Goal: Task Accomplishment & Management: Complete application form

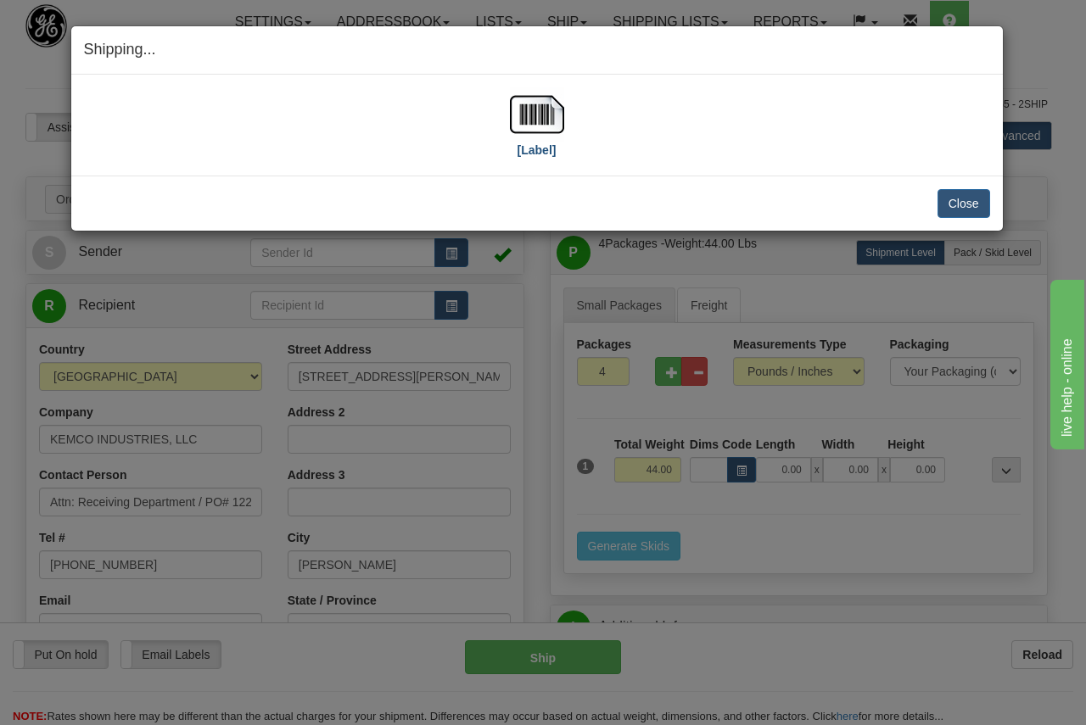
click at [523, 109] on img at bounding box center [537, 114] width 54 height 54
click at [973, 200] on button "Close" at bounding box center [963, 203] width 53 height 29
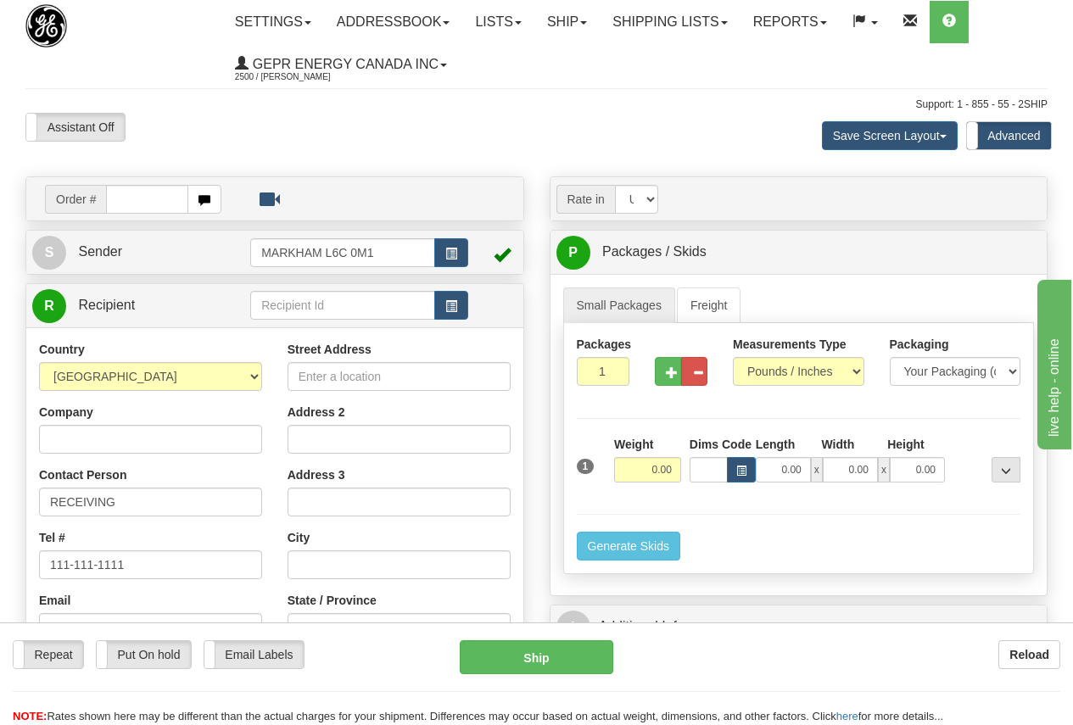
click at [147, 193] on input "text" at bounding box center [147, 199] width 82 height 29
click at [716, 14] on link "Shipping lists" at bounding box center [670, 22] width 140 height 42
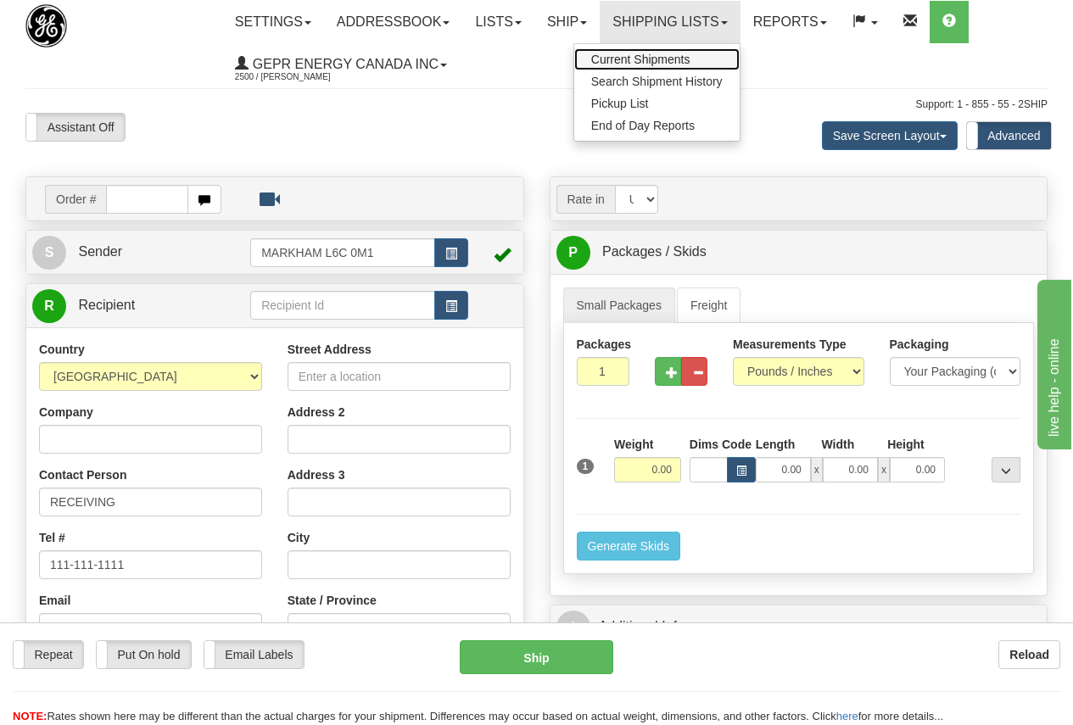
click at [691, 53] on span "Current Shipments" at bounding box center [640, 60] width 99 height 14
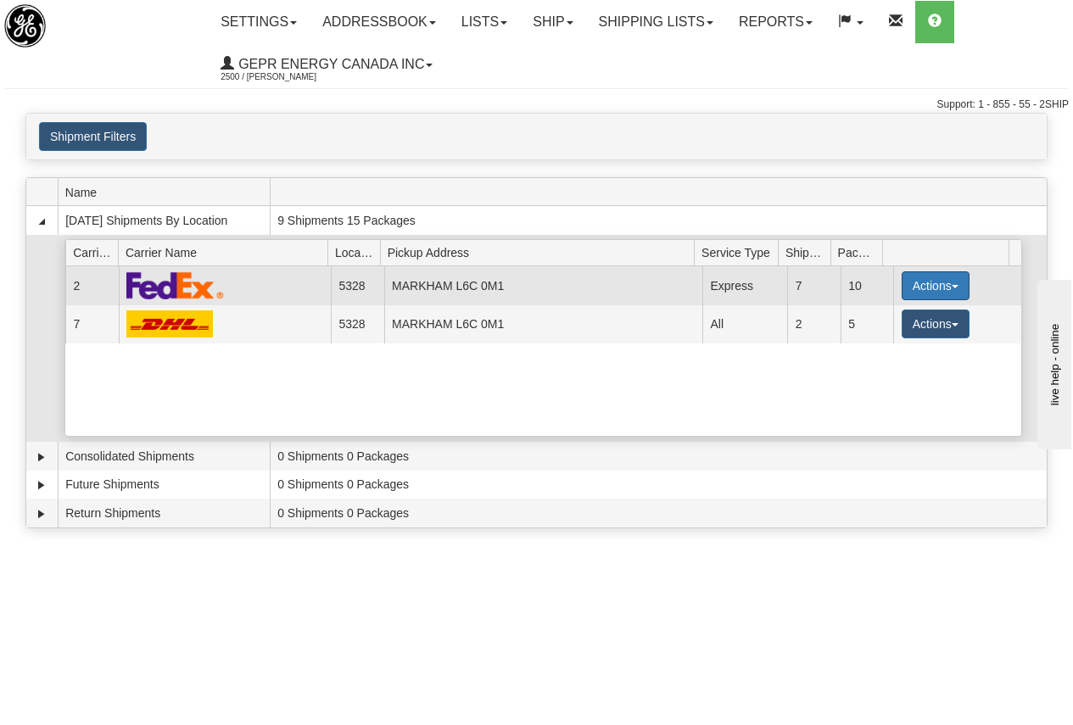
click at [929, 284] on button "Actions" at bounding box center [936, 285] width 68 height 29
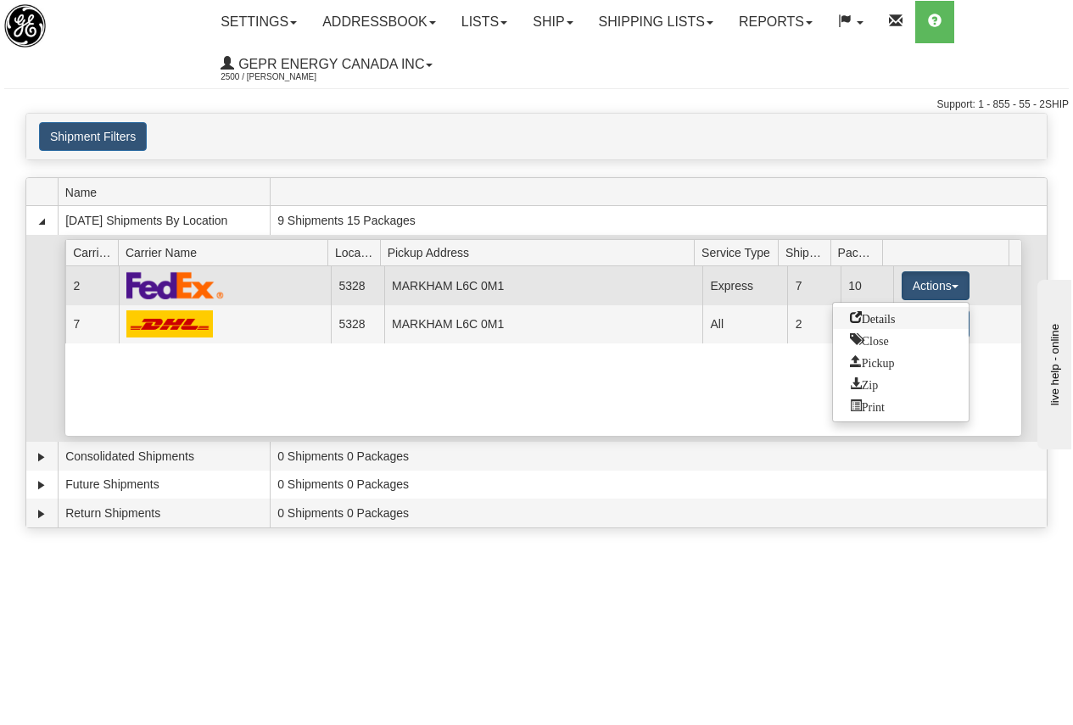
click at [894, 315] on span "Details" at bounding box center [873, 317] width 46 height 12
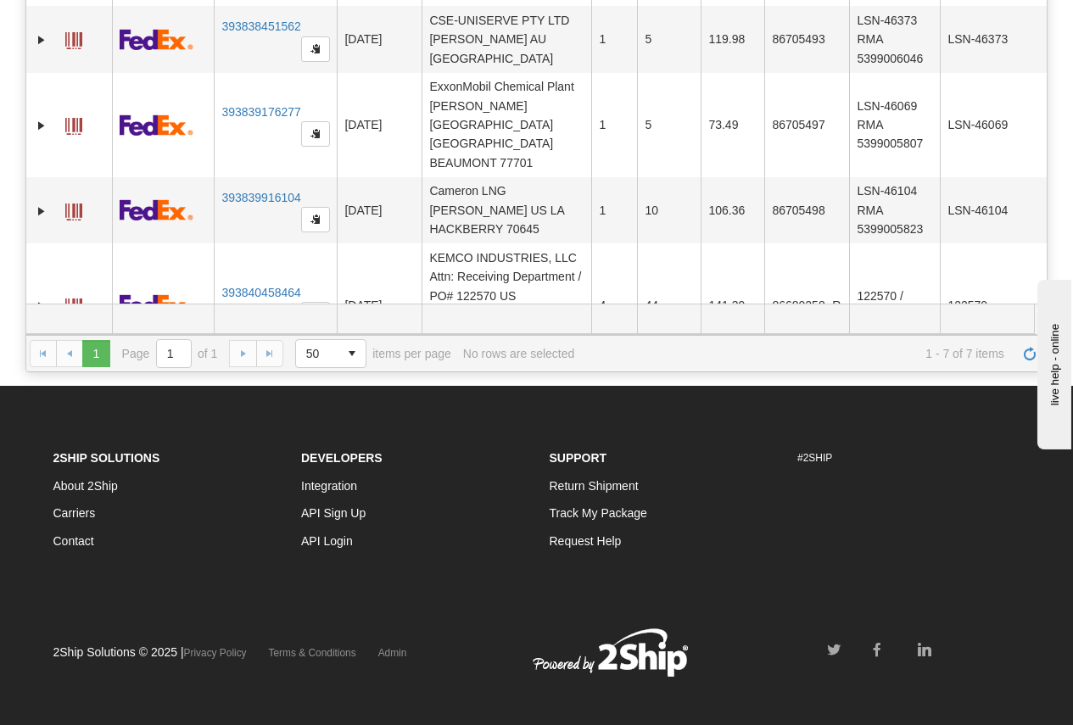
scroll to position [0, 104]
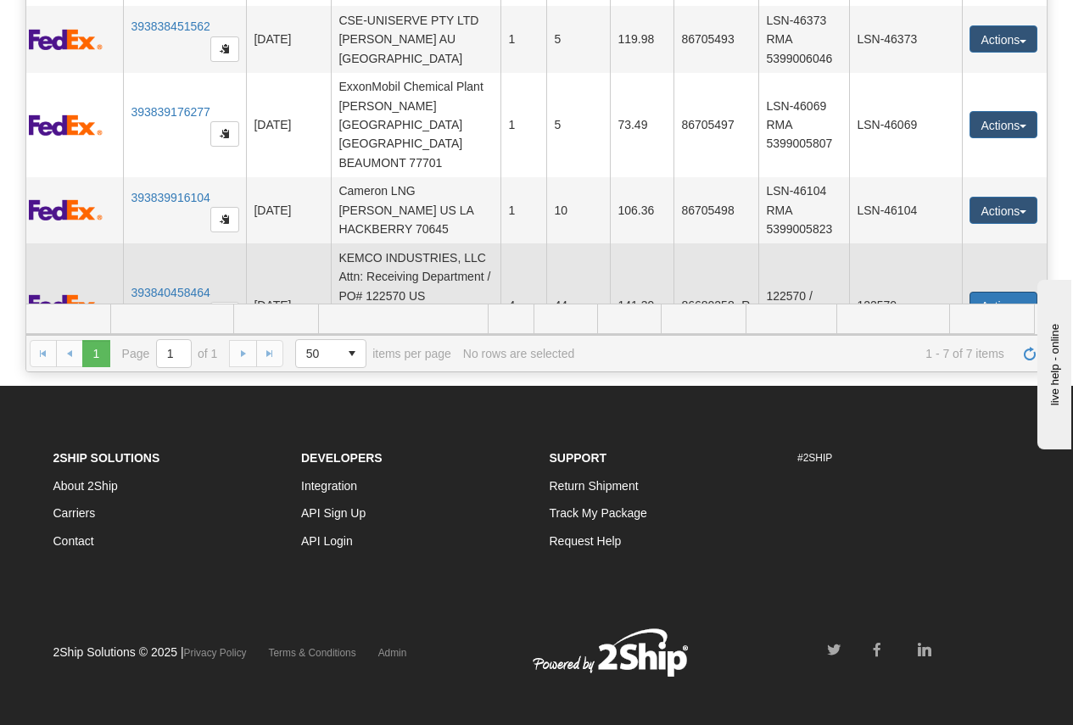
click at [998, 292] on button "Actions" at bounding box center [1004, 305] width 68 height 27
click at [937, 326] on link "Edit" at bounding box center [969, 337] width 136 height 22
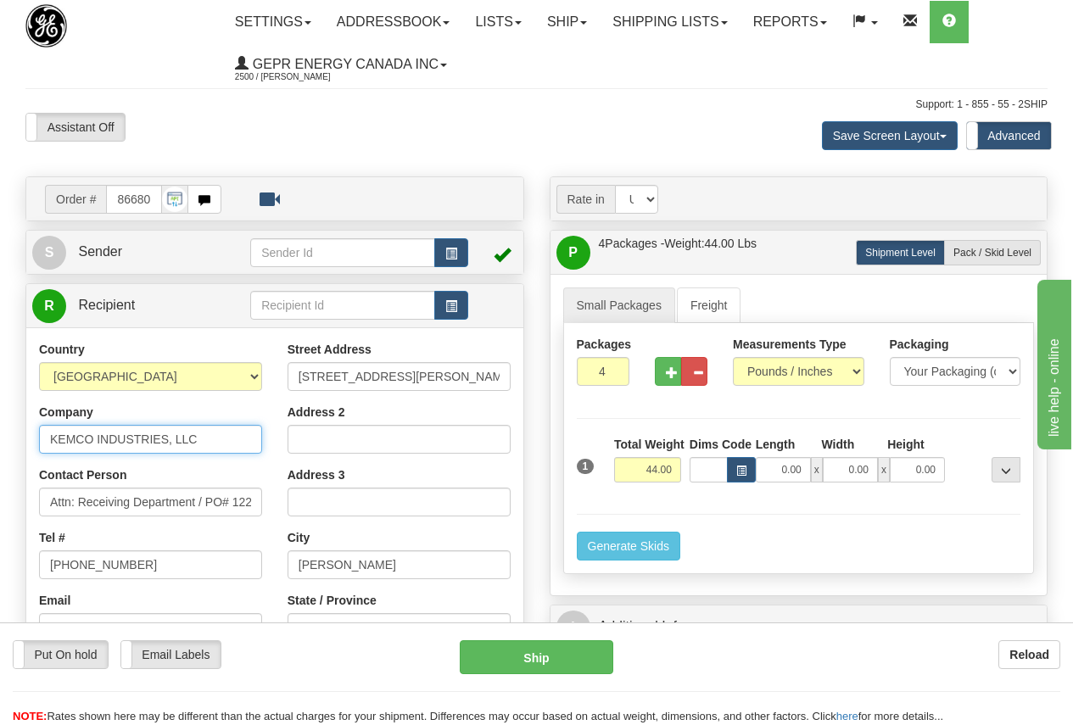
click at [221, 444] on input "KEMCO INDUSTRIES, LLC" at bounding box center [150, 439] width 223 height 29
drag, startPoint x: 232, startPoint y: 434, endPoint x: 0, endPoint y: 417, distance: 232.2
paste input "Nextera C/O Ferreira Power South"
type input "Nextera C/O Ferreira Power South"
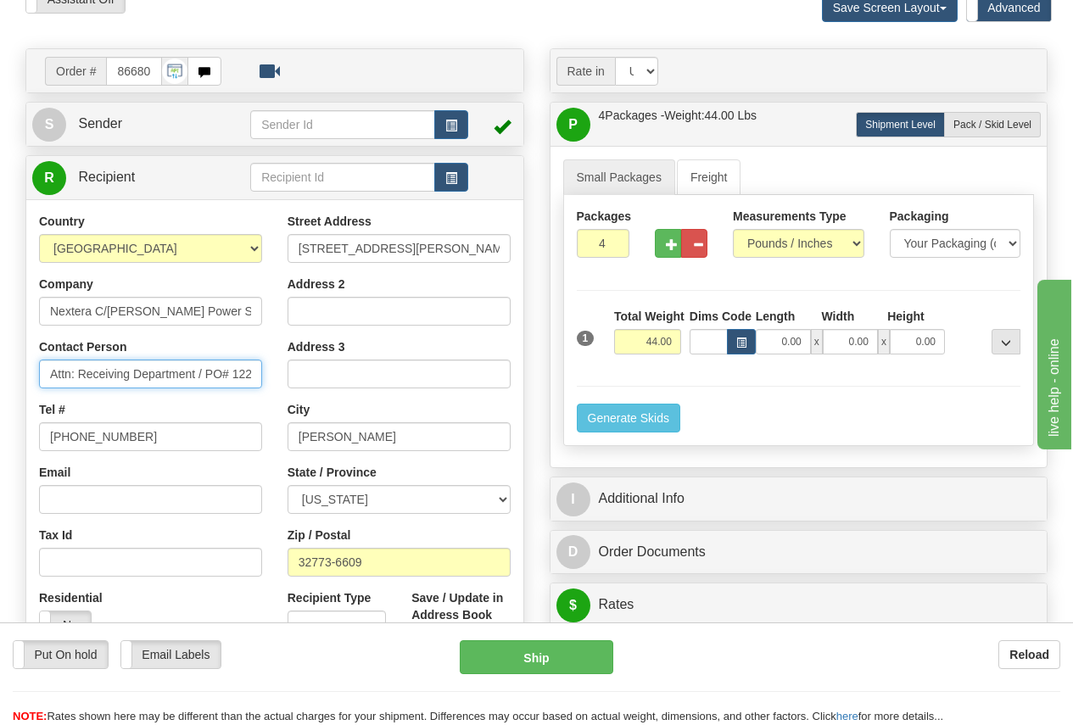
scroll to position [170, 0]
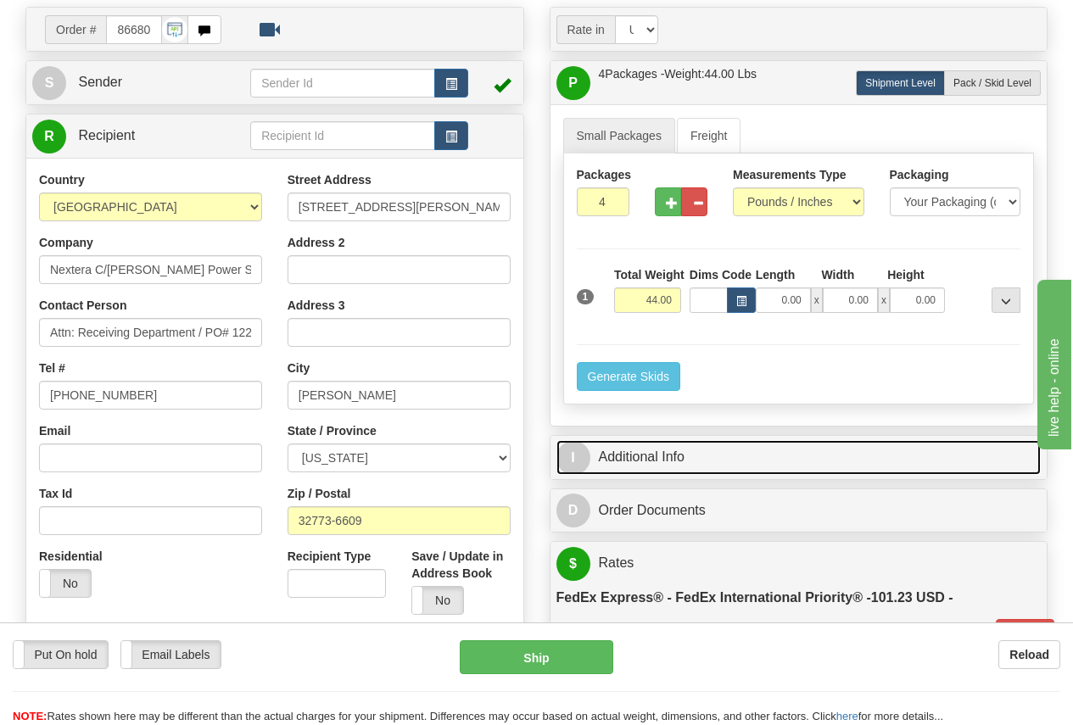
click at [644, 449] on link "I Additional Info" at bounding box center [799, 457] width 485 height 35
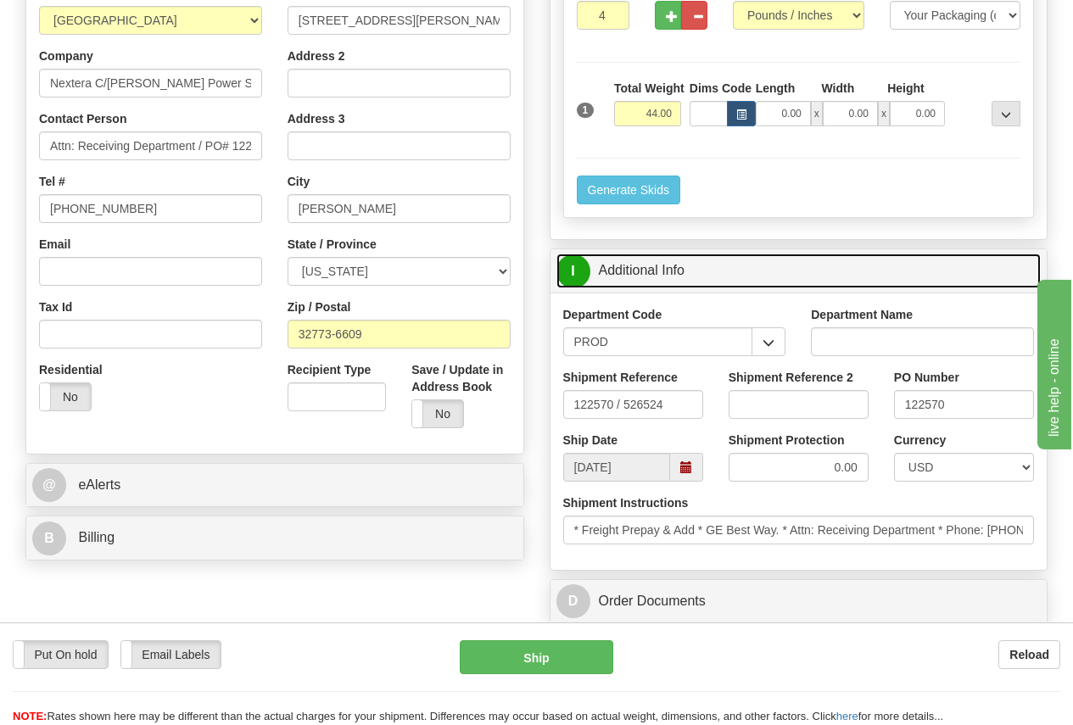
scroll to position [339, 0]
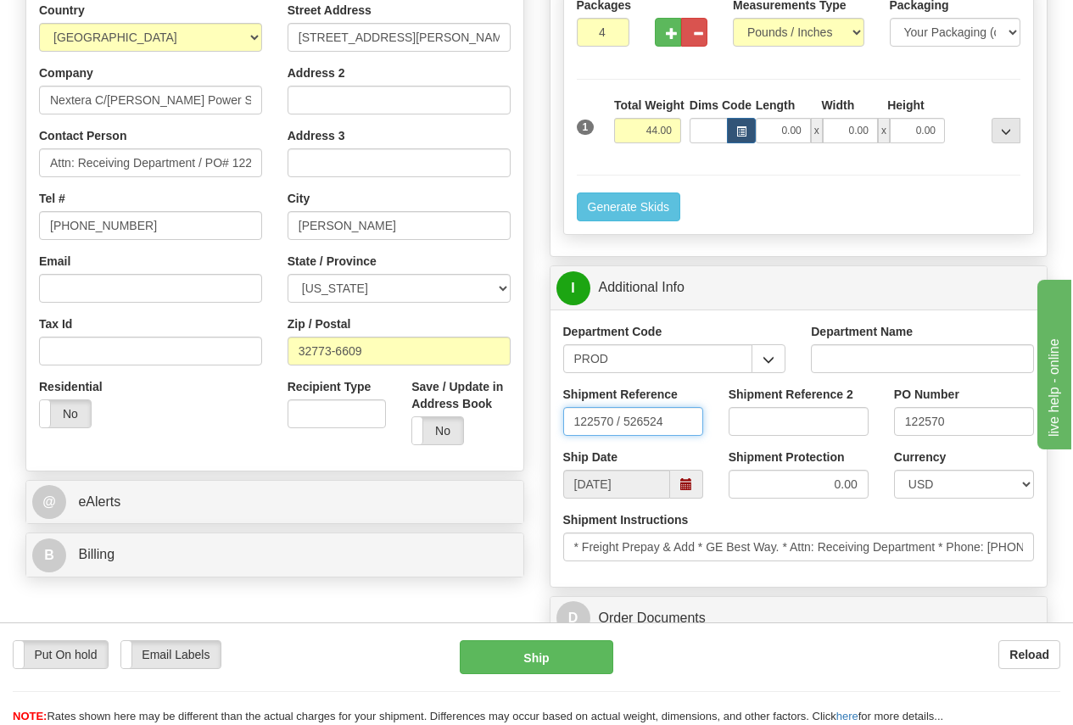
click at [572, 421] on input "122570 / 526524" at bounding box center [633, 421] width 140 height 29
type input "PO 122570"
click at [965, 422] on input "122570" at bounding box center [964, 421] width 140 height 29
type input "1"
click at [663, 420] on input "PO 122570" at bounding box center [633, 421] width 140 height 29
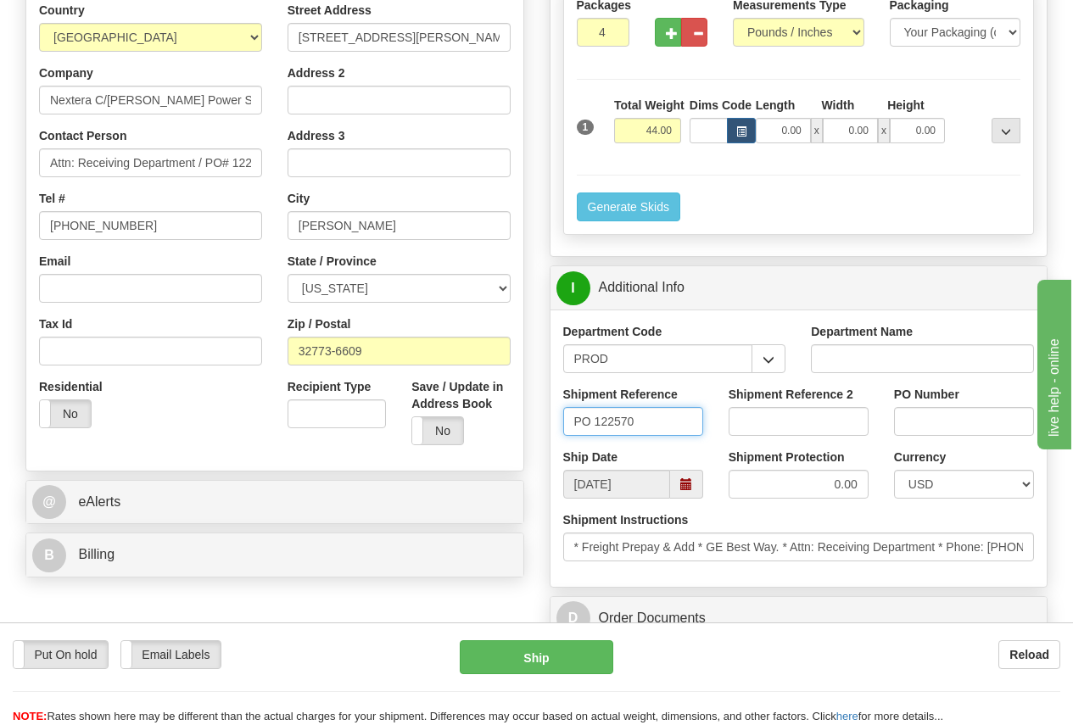
drag, startPoint x: 621, startPoint y: 419, endPoint x: 496, endPoint y: 416, distance: 124.8
click at [930, 427] on input "PO Number" at bounding box center [964, 421] width 140 height 29
paste input "PO 122570"
type input "PO 122570"
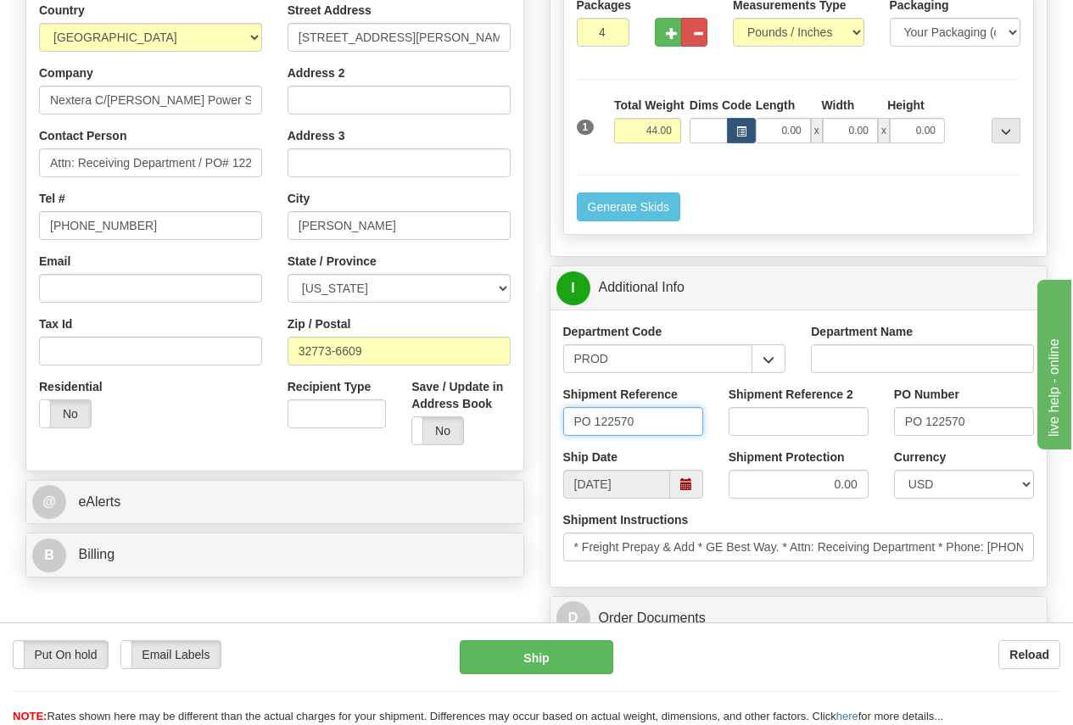
click at [641, 420] on input "PO 122570" at bounding box center [633, 421] width 140 height 29
drag, startPoint x: 654, startPoint y: 422, endPoint x: 525, endPoint y: 411, distance: 129.4
type input "S"
type input "MU SO# 5399004775"
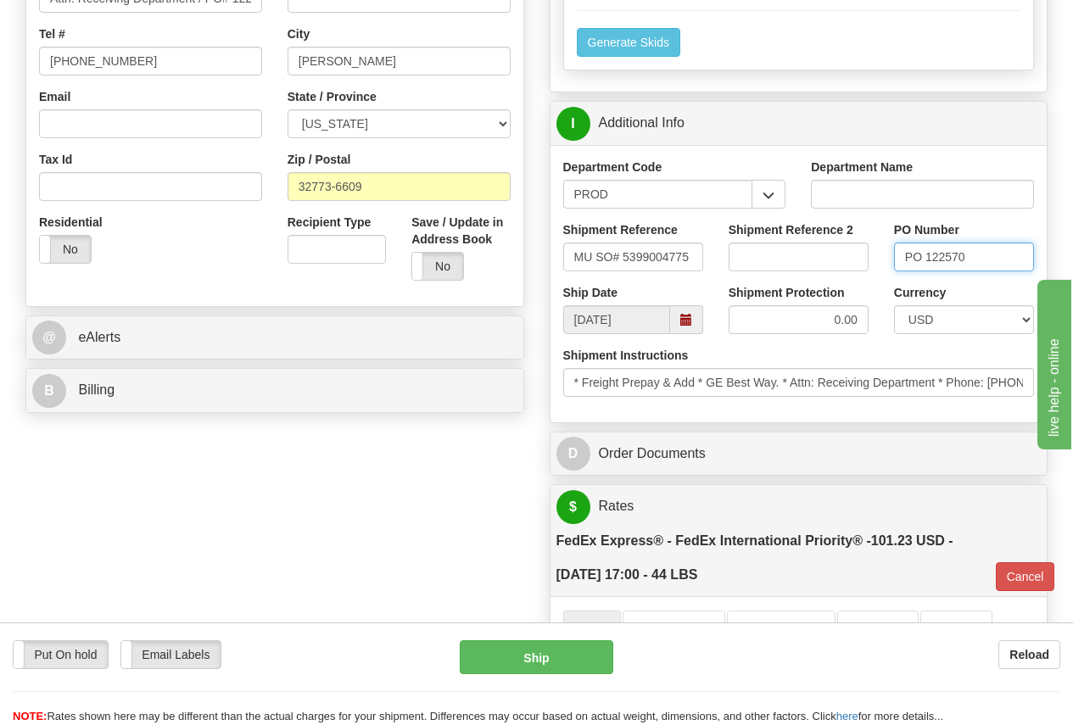
scroll to position [255, 0]
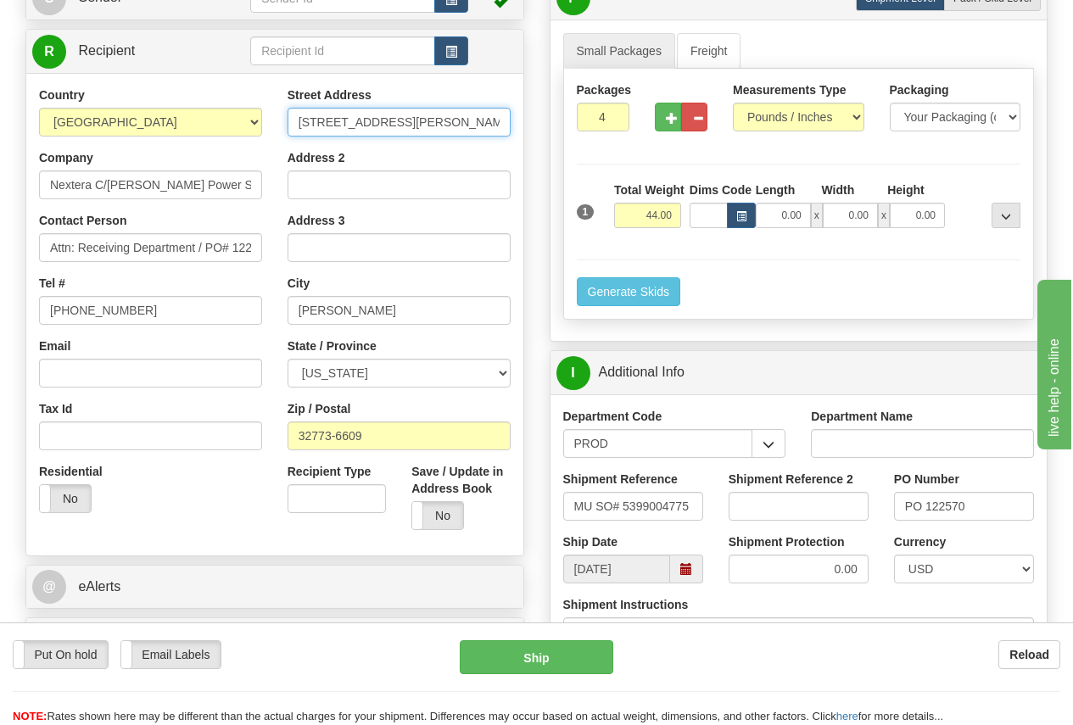
drag, startPoint x: 294, startPoint y: 118, endPoint x: 467, endPoint y: 126, distance: 173.2
click at [467, 126] on input "3851 E LAKE MARY BLVD" at bounding box center [399, 122] width 223 height 29
paste input "729 CR126"
type input "729 CR126"
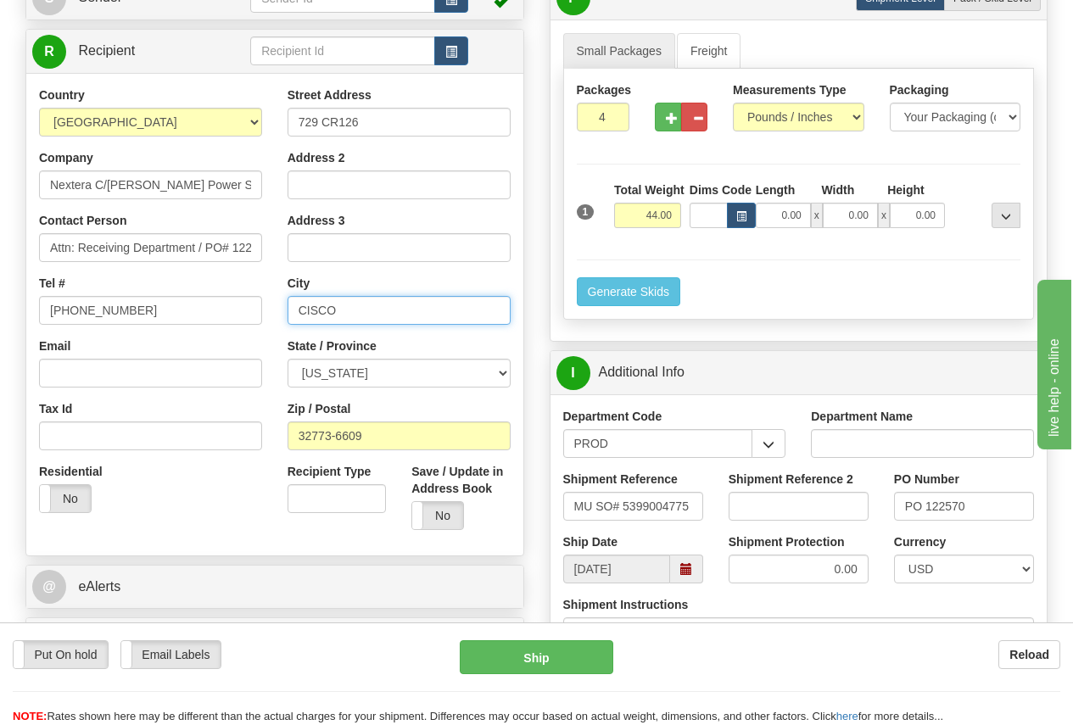
type input "CISCO"
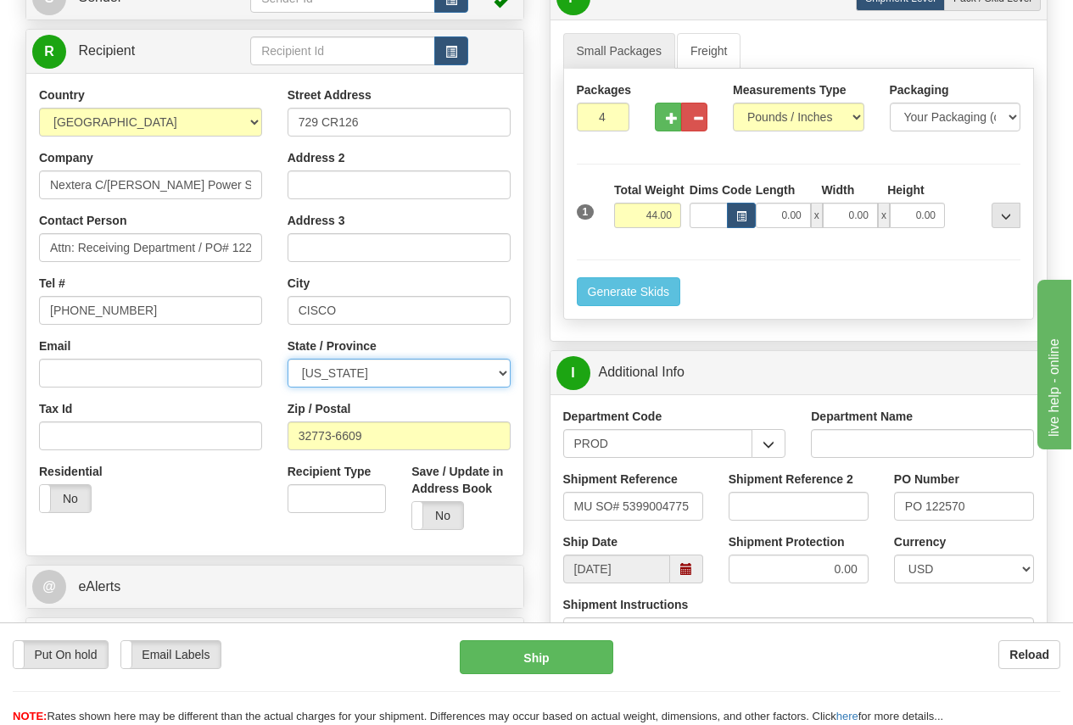
select select "TX"
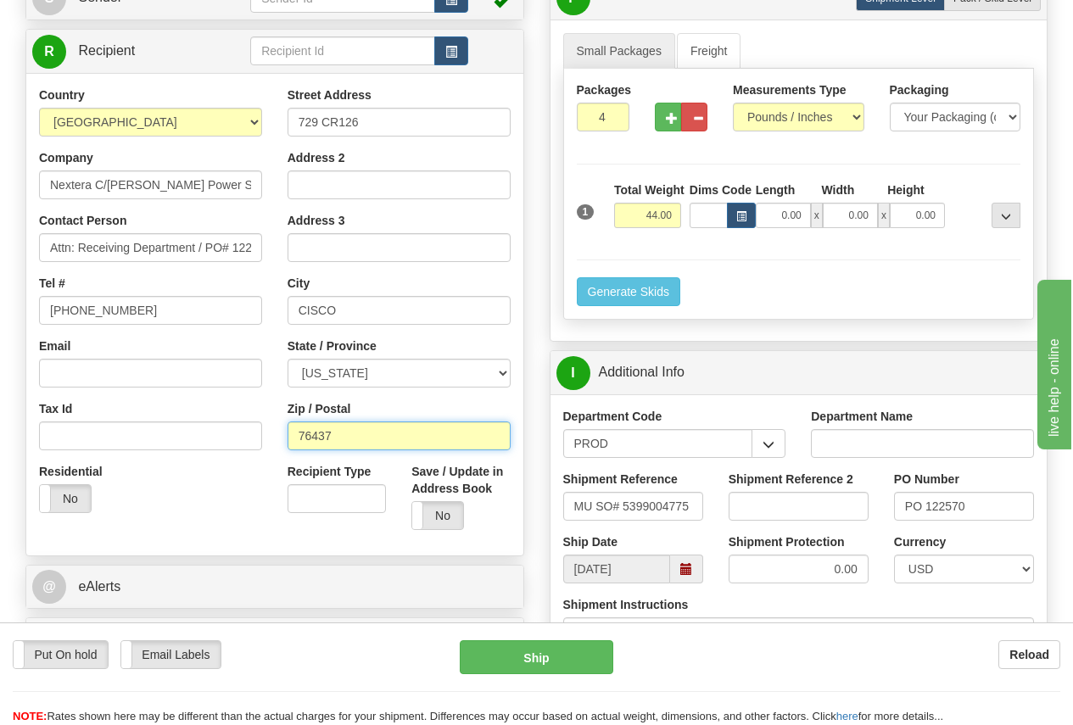
type input "76437"
type input "01"
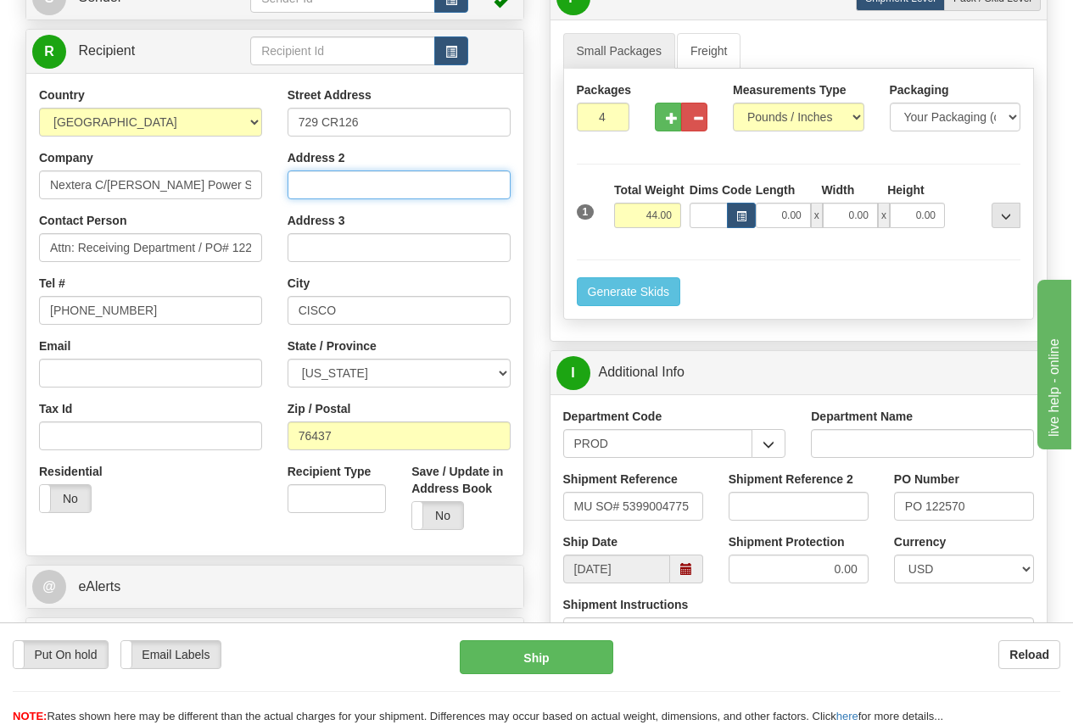
click at [308, 184] on input "Address 2" at bounding box center [399, 185] width 223 height 29
paste input "(32.405120, -99.109014)"
type input "(32.405120, -99.109014)"
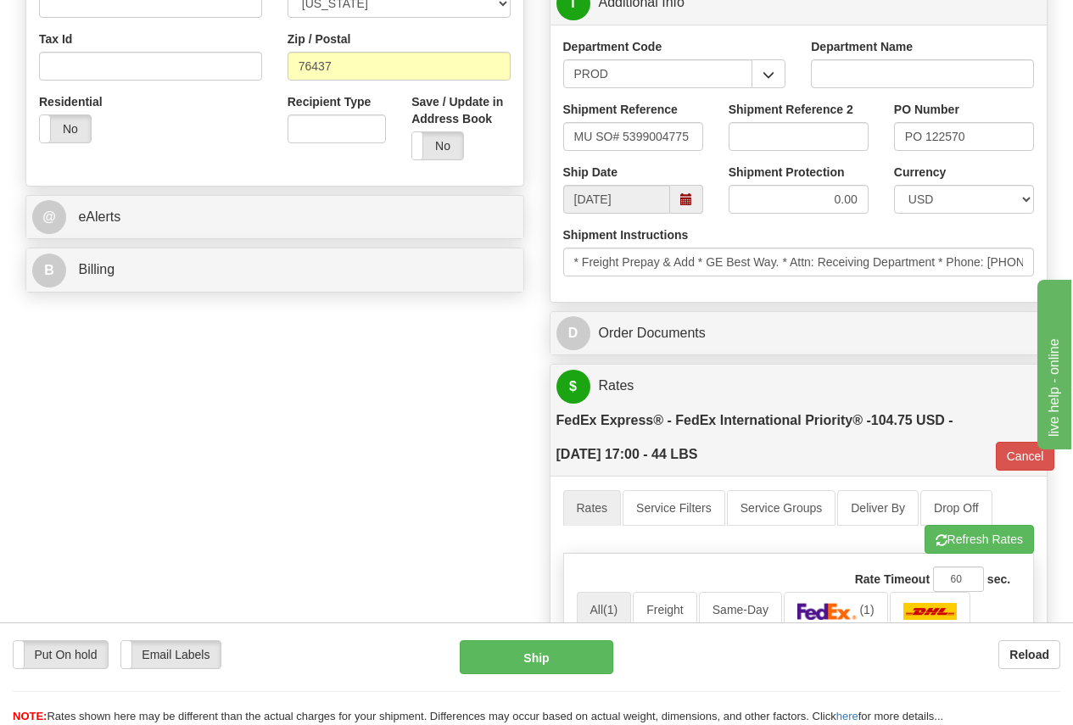
scroll to position [764, 0]
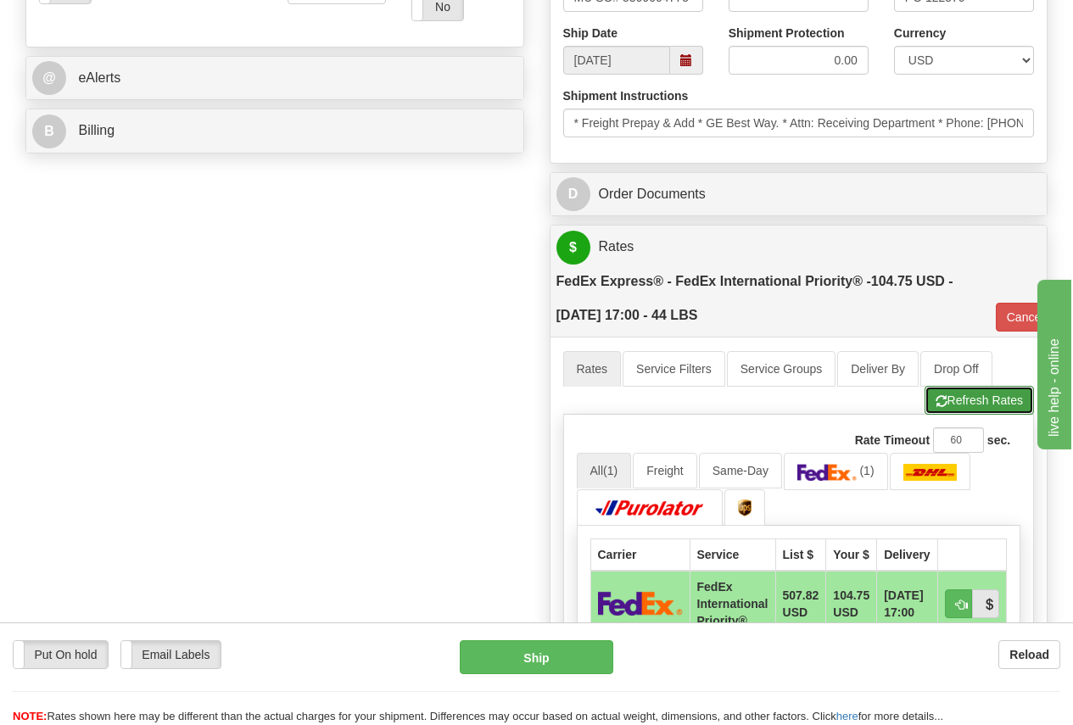
click at [989, 402] on button "Refresh Rates" at bounding box center [979, 400] width 109 height 29
type input "01"
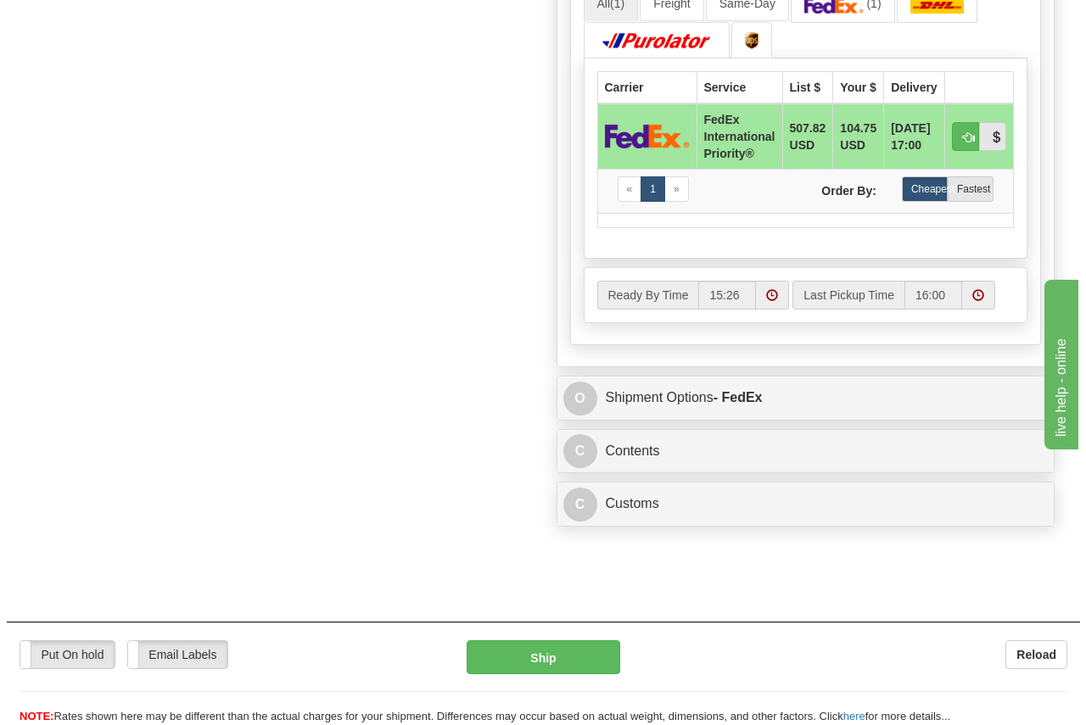
scroll to position [1504, 0]
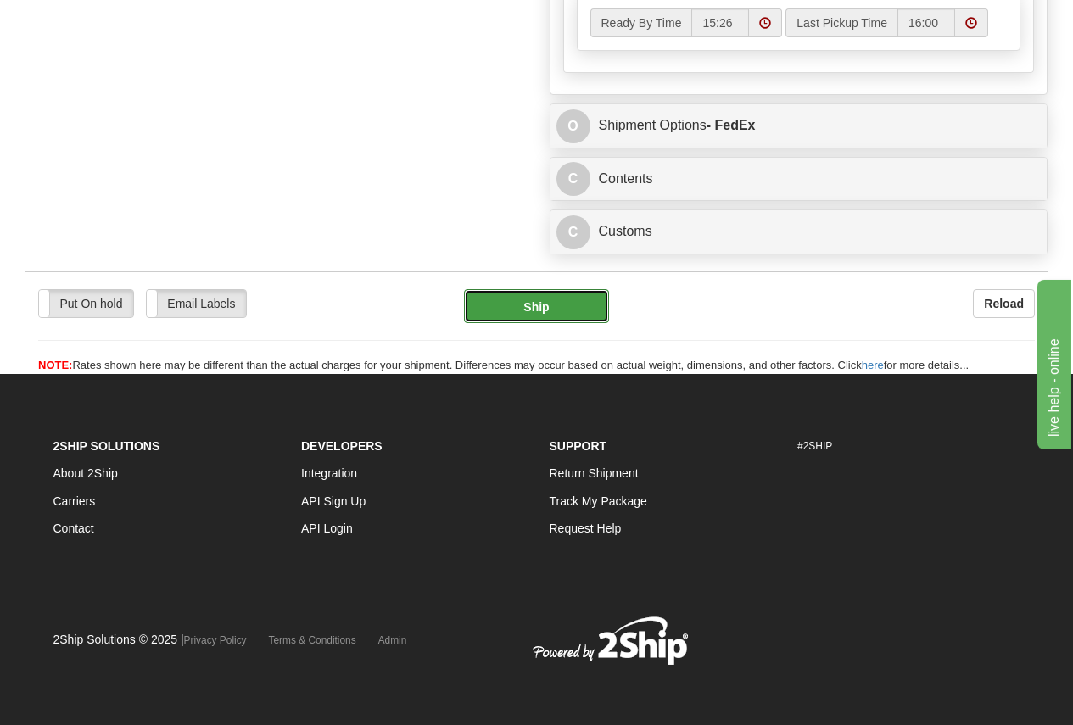
click at [552, 314] on button "Ship" at bounding box center [536, 306] width 145 height 34
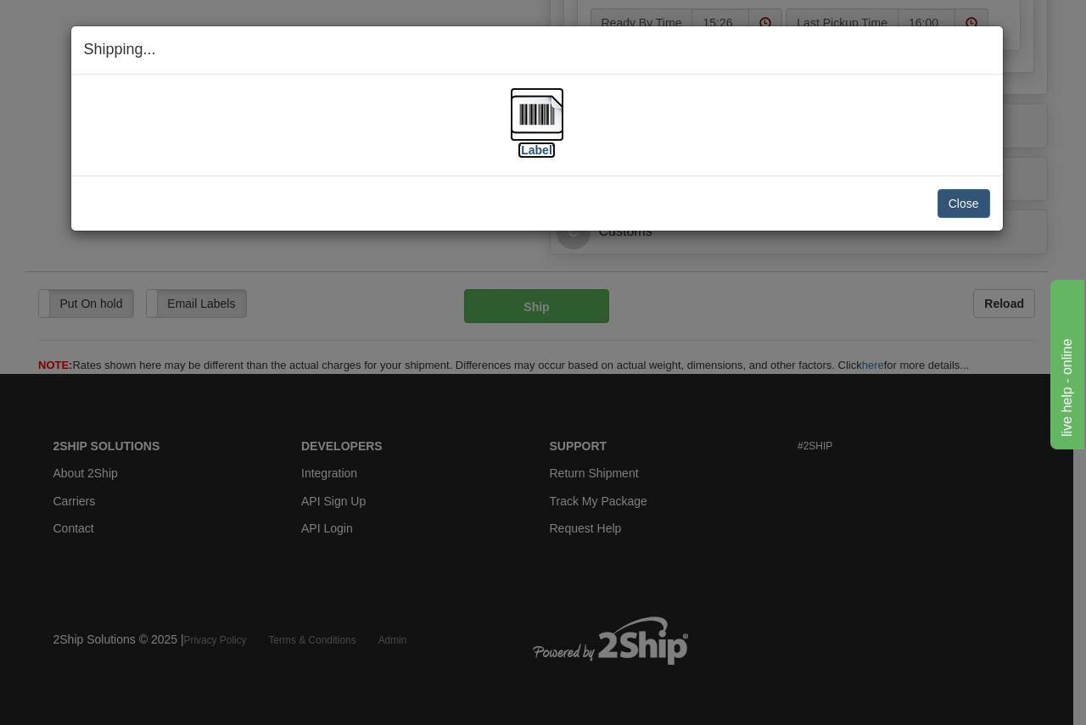
click at [551, 115] on img at bounding box center [537, 114] width 54 height 54
click at [961, 202] on button "Close" at bounding box center [963, 203] width 53 height 29
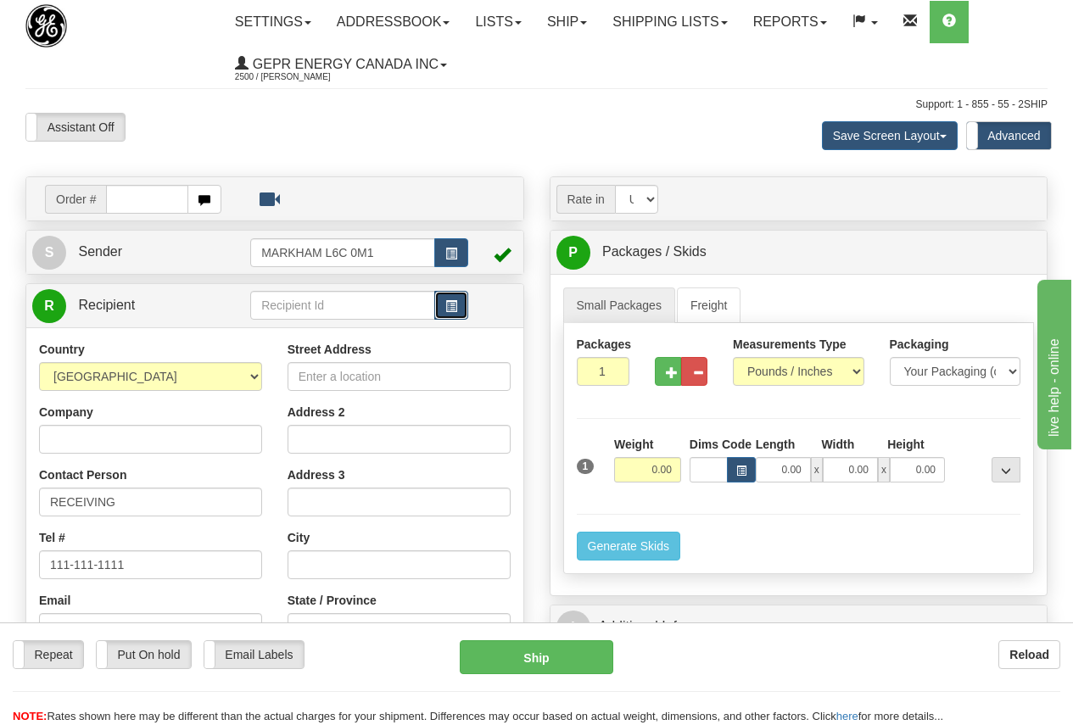
click at [452, 308] on span "button" at bounding box center [451, 306] width 12 height 11
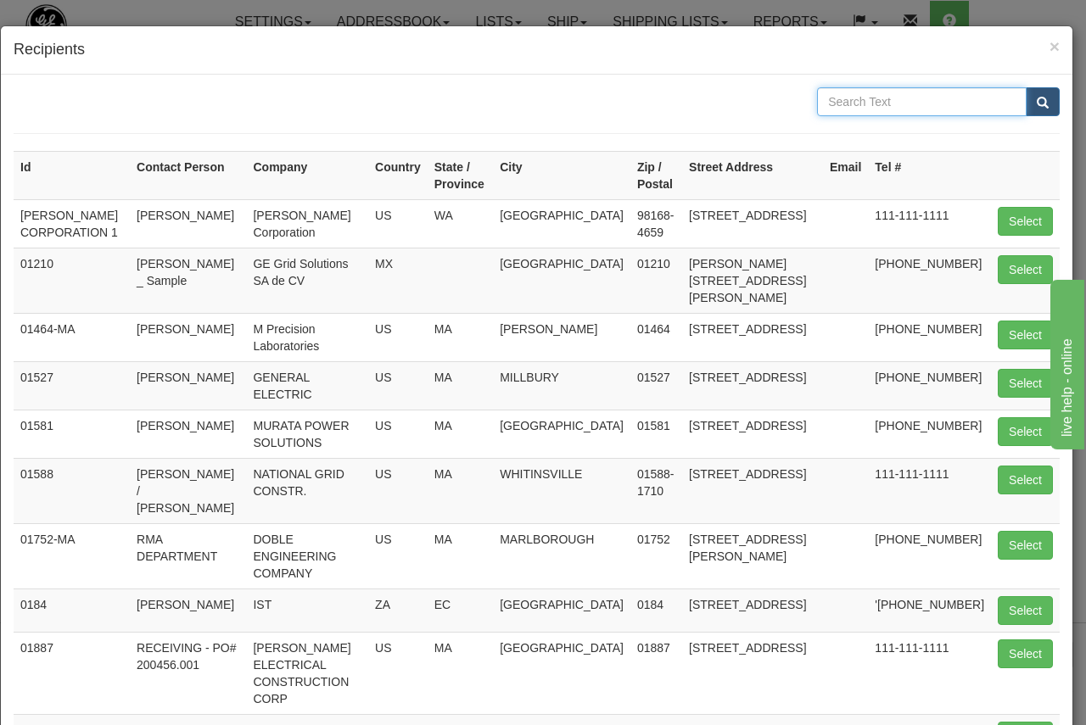
click at [818, 98] on input "text" at bounding box center [922, 101] width 210 height 29
type input "12309"
click at [1037, 102] on span "submit" at bounding box center [1043, 103] width 12 height 11
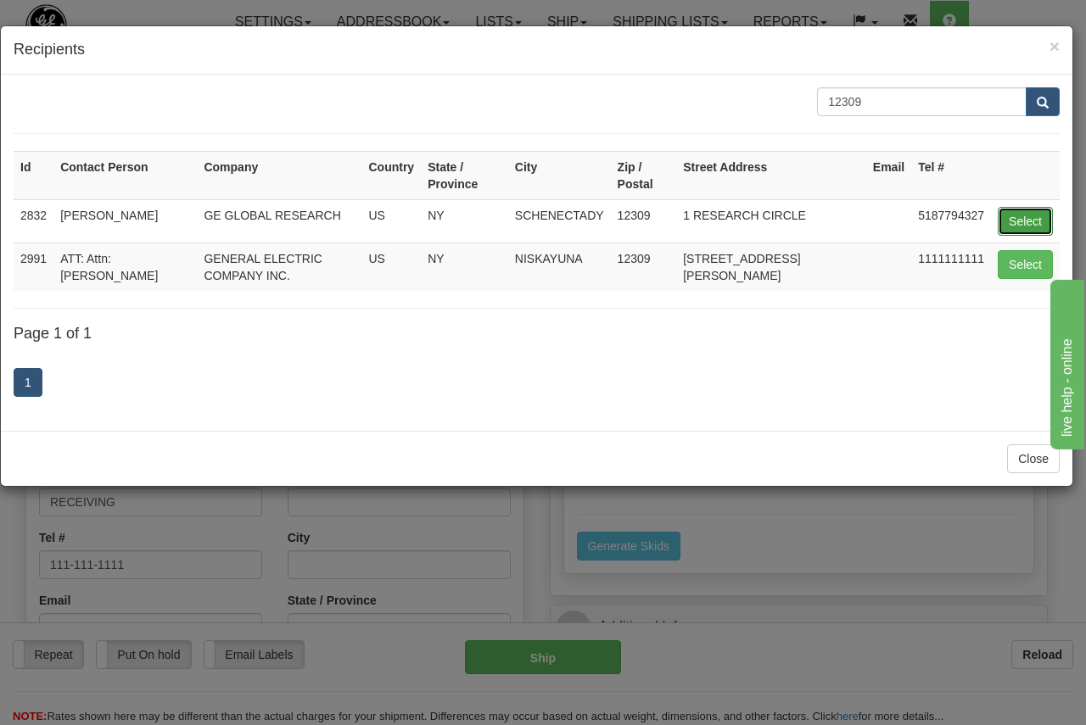
click at [1034, 221] on button "Select" at bounding box center [1025, 221] width 55 height 29
type input "2832"
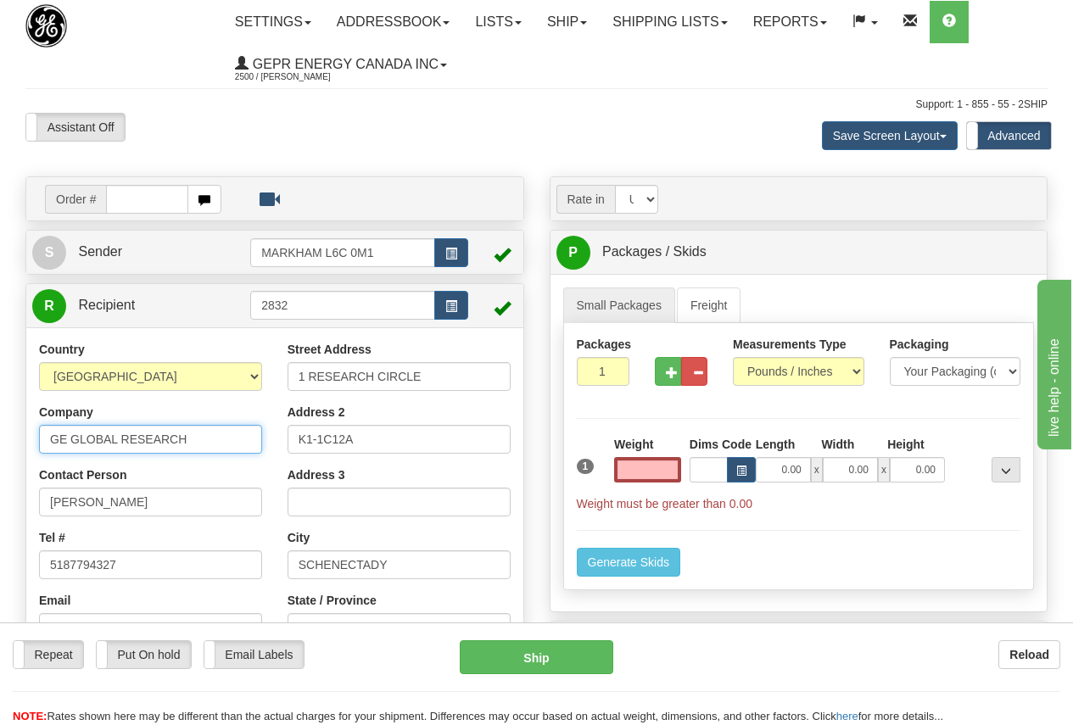
type input "0.00"
drag, startPoint x: 44, startPoint y: 443, endPoint x: 248, endPoint y: 444, distance: 203.6
click at [248, 444] on input "GE GLOBAL RESEARCH" at bounding box center [150, 439] width 223 height 29
type input "ADVANCED RESEARCH CENTER"
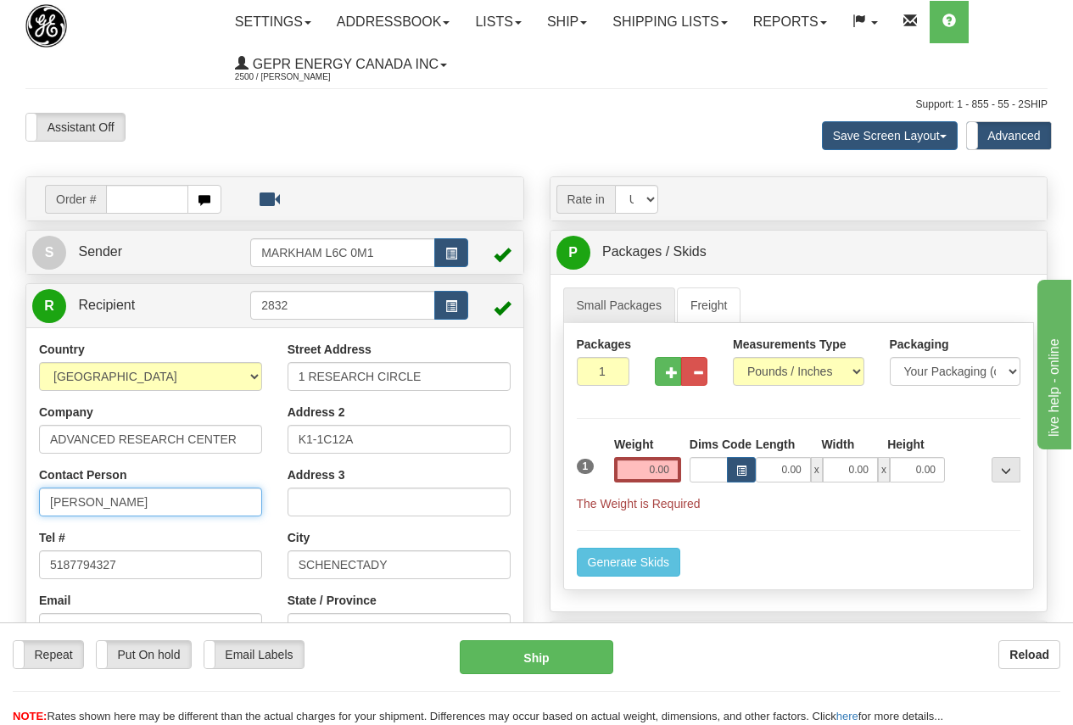
type input "[PERSON_NAME]"
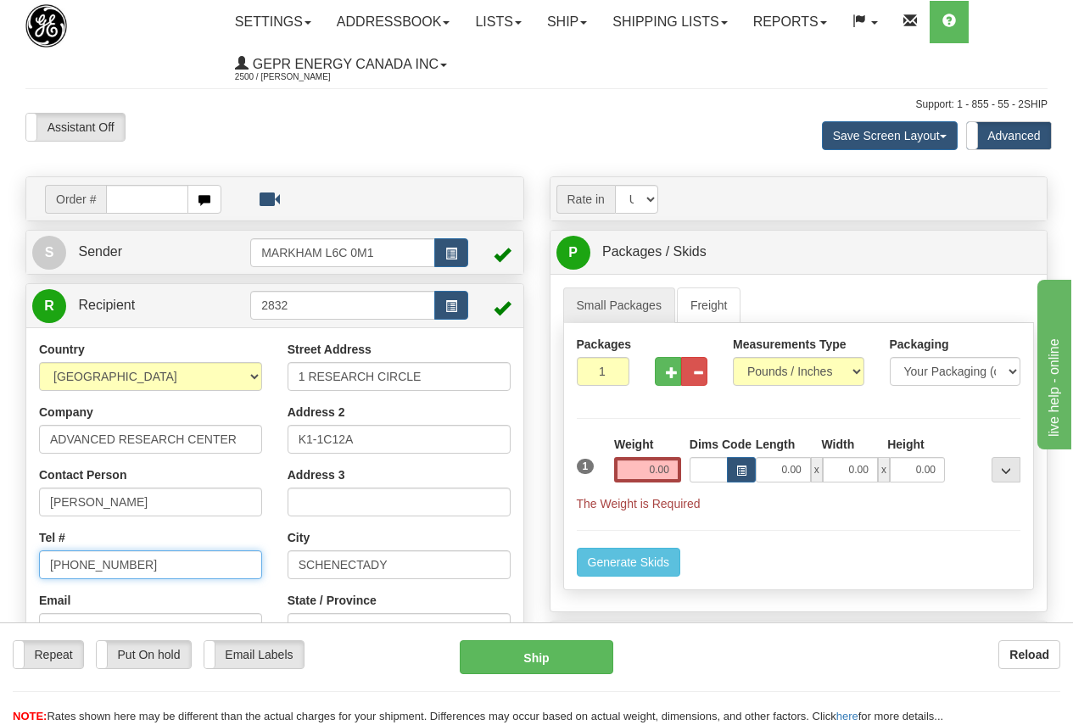
type input "[PHONE_NUMBER]"
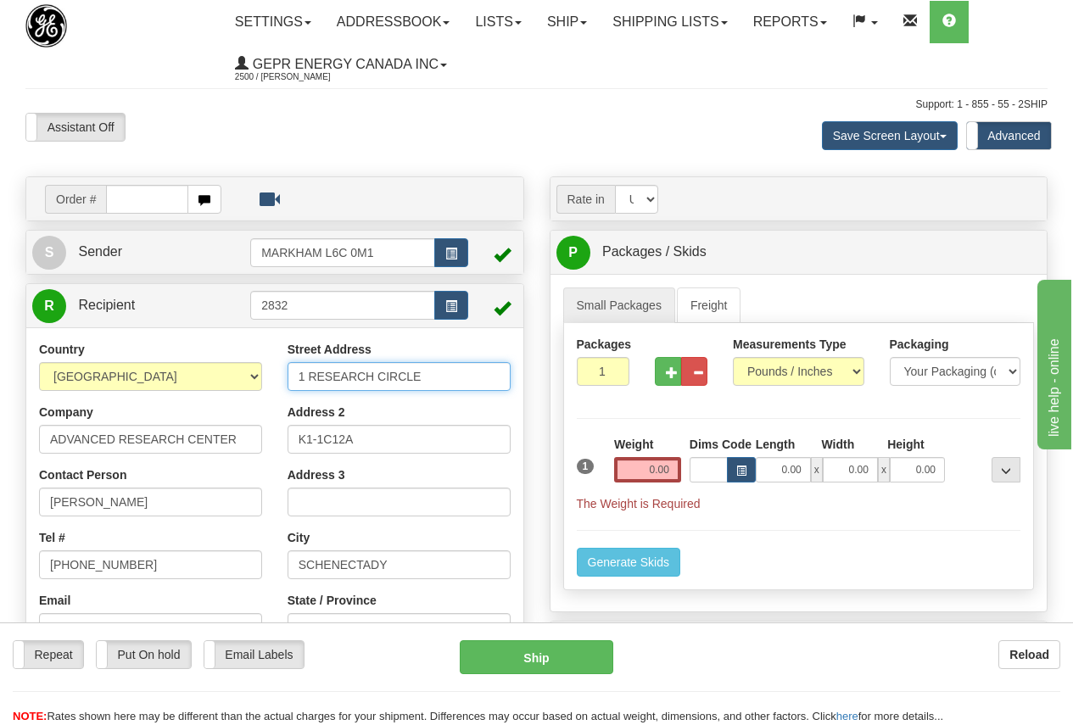
click at [450, 374] on input "1 RESEARCH CIRCLE" at bounding box center [399, 376] width 223 height 29
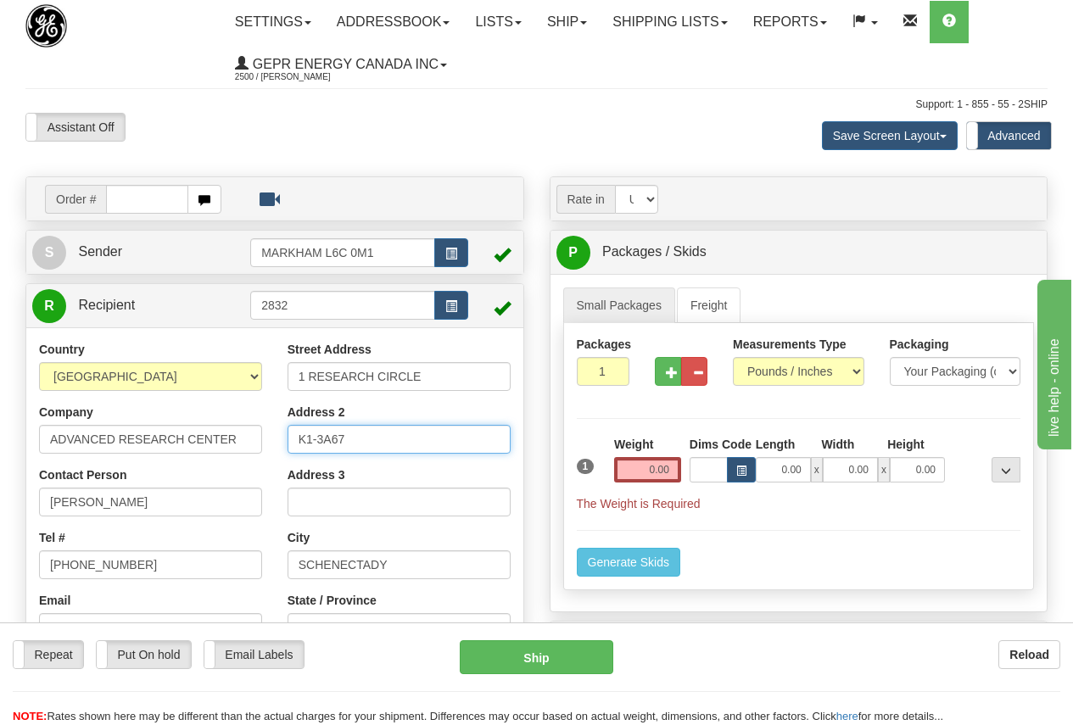
type input "K1-3A67"
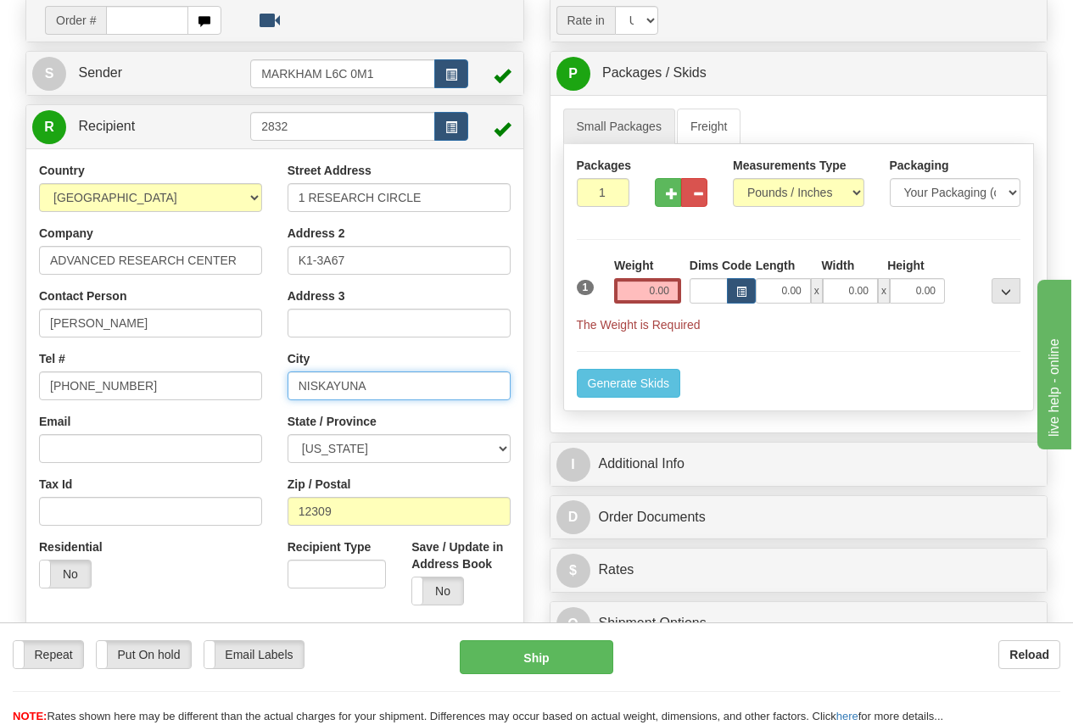
scroll to position [339, 0]
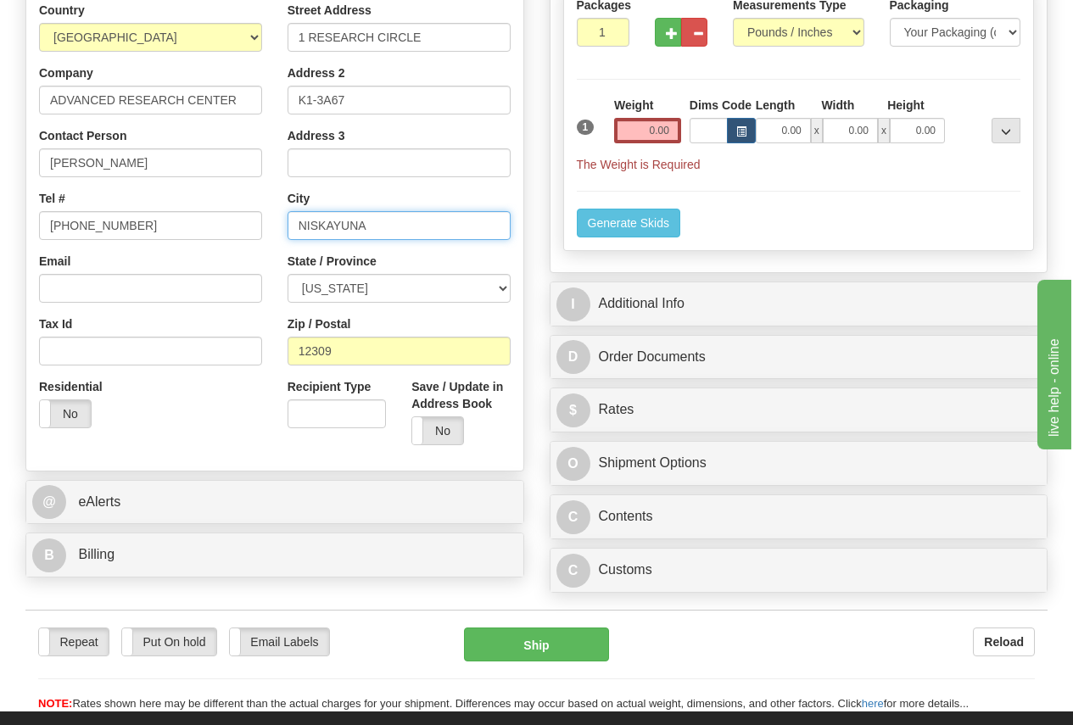
type input "NISKAYUNA"
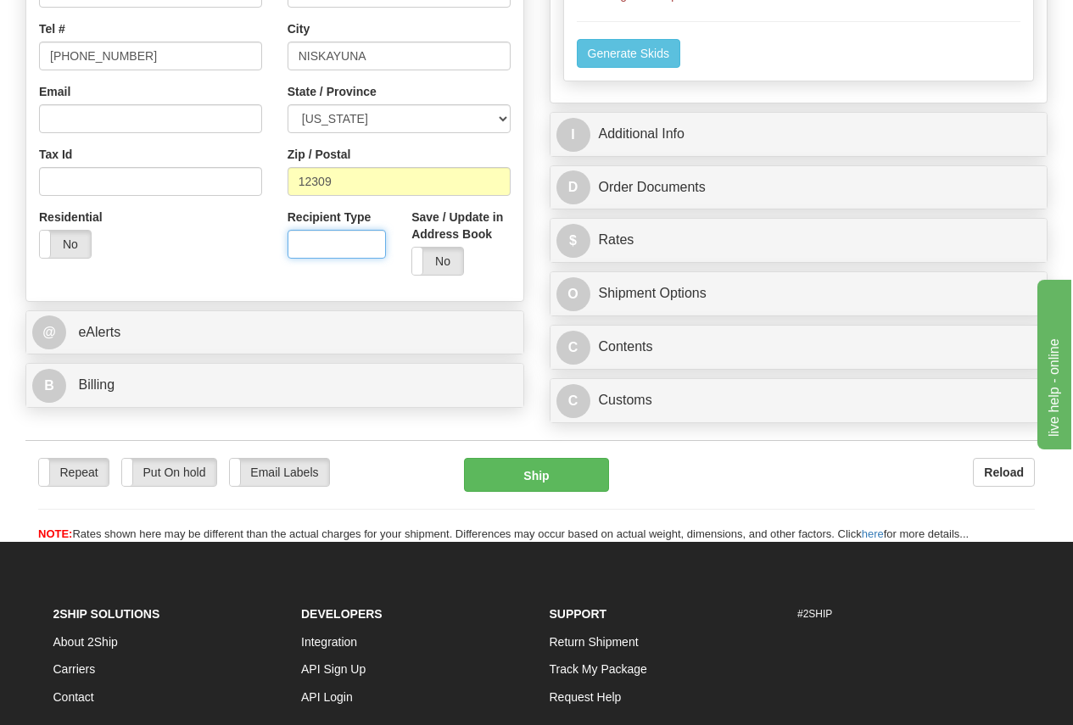
scroll to position [85, 0]
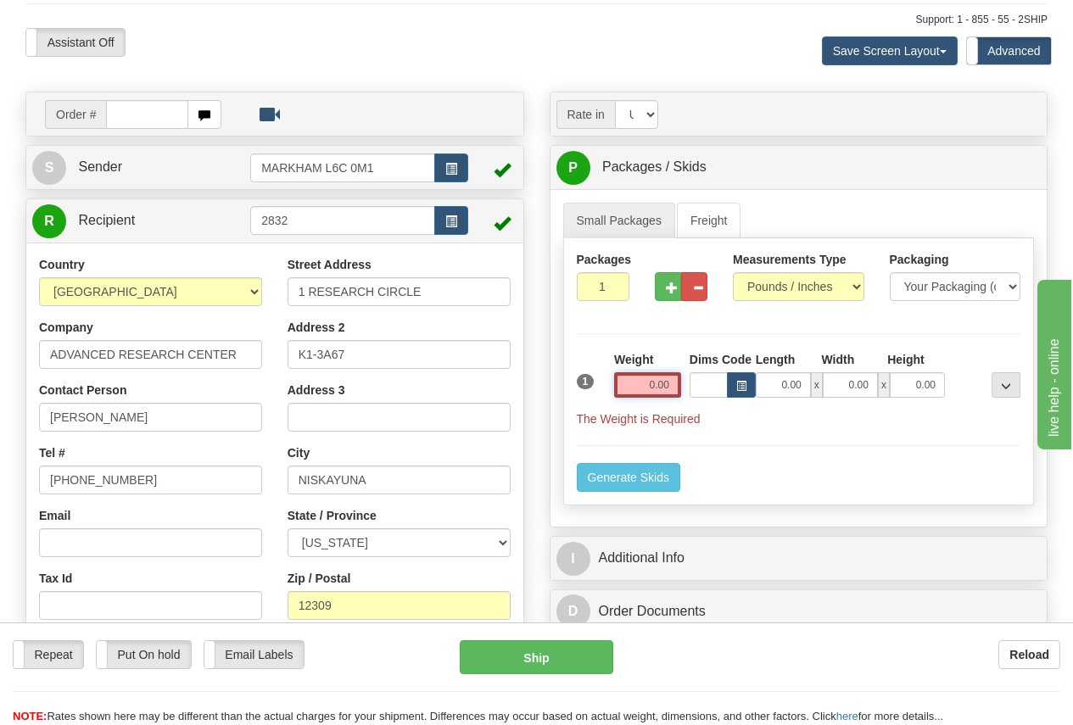
click at [636, 382] on input "0.00" at bounding box center [647, 384] width 67 height 25
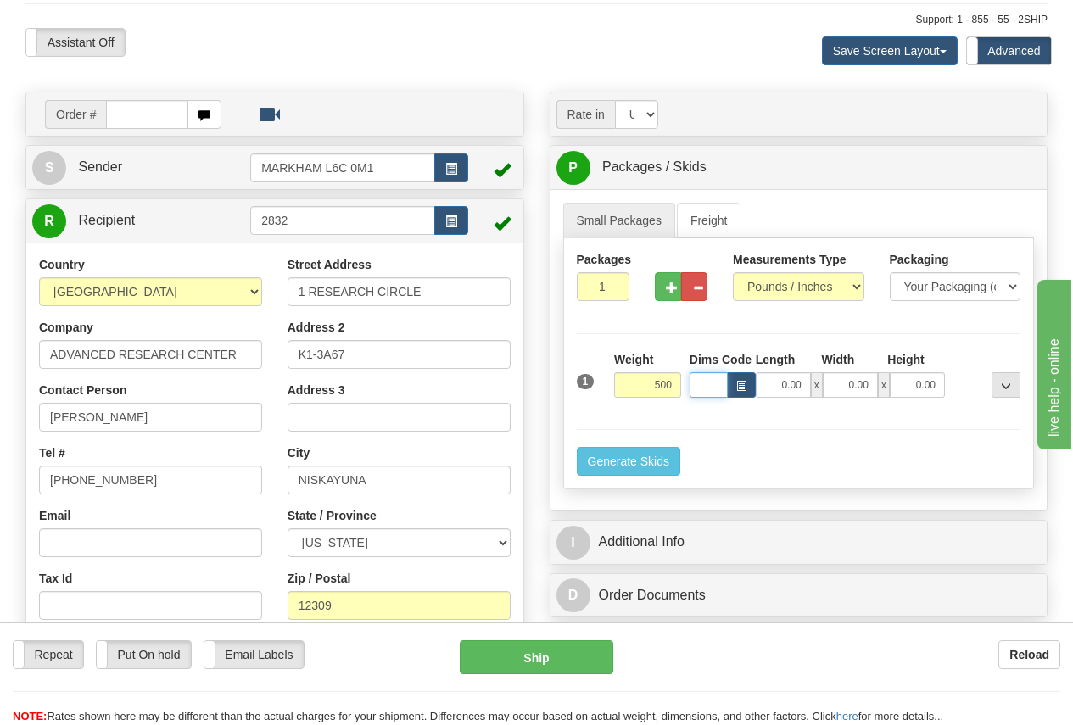
type input "500.00"
type input "48.00"
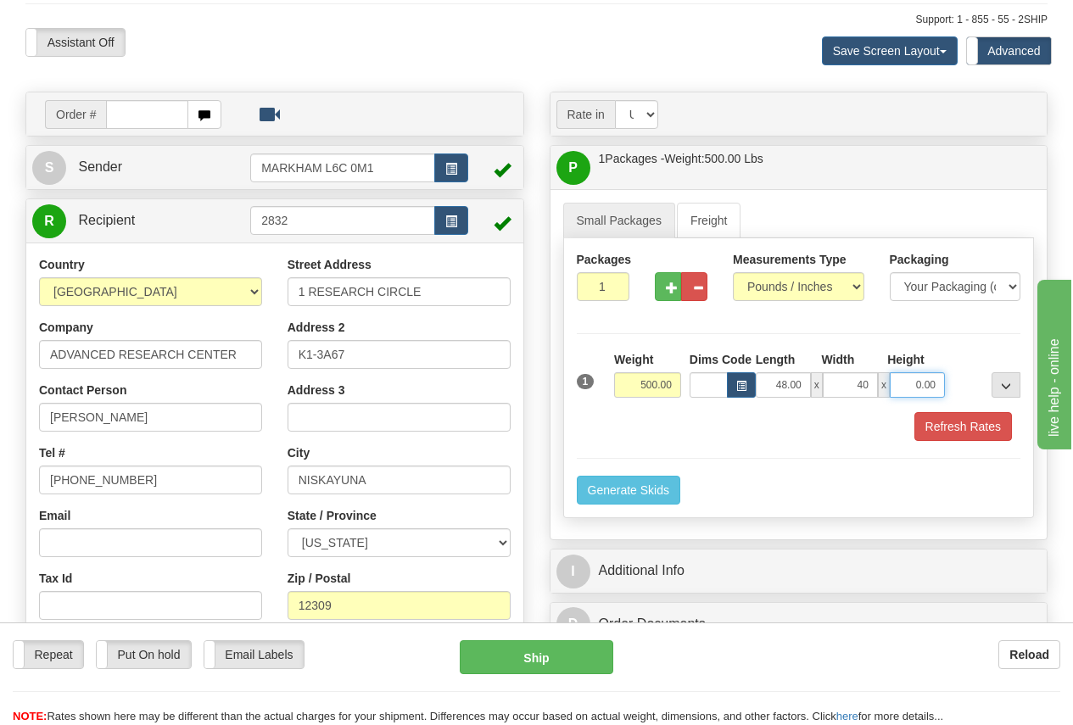
type input "40.00"
type input "48.00"
click at [976, 422] on button "Refresh Rates" at bounding box center [964, 426] width 98 height 29
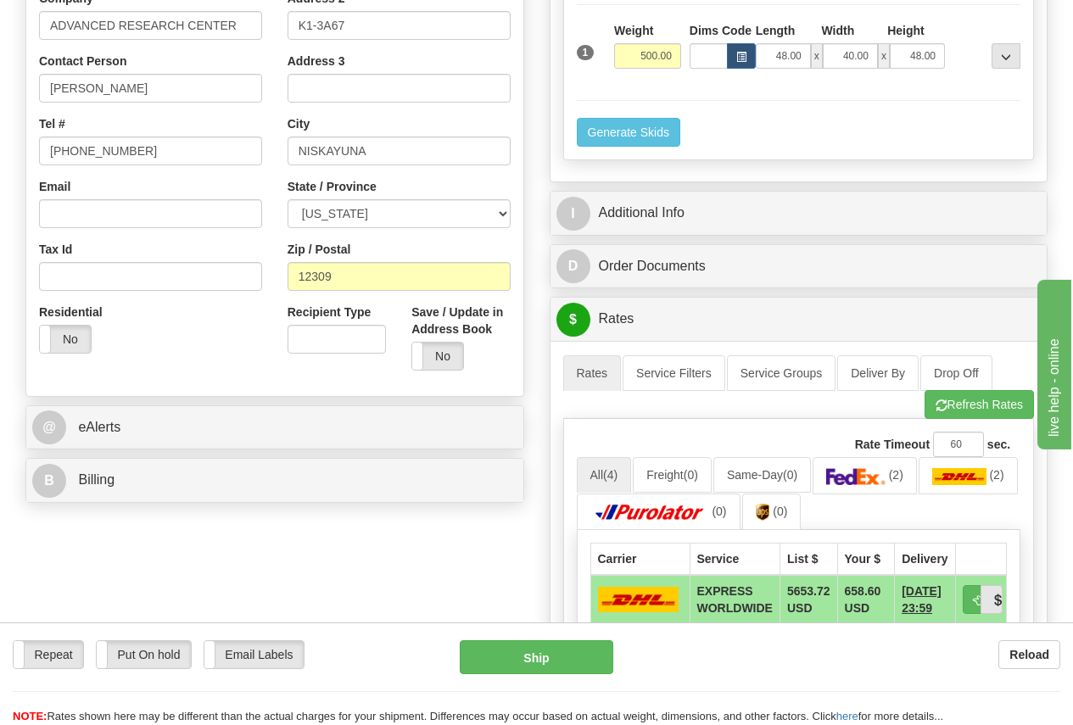
scroll to position [424, 0]
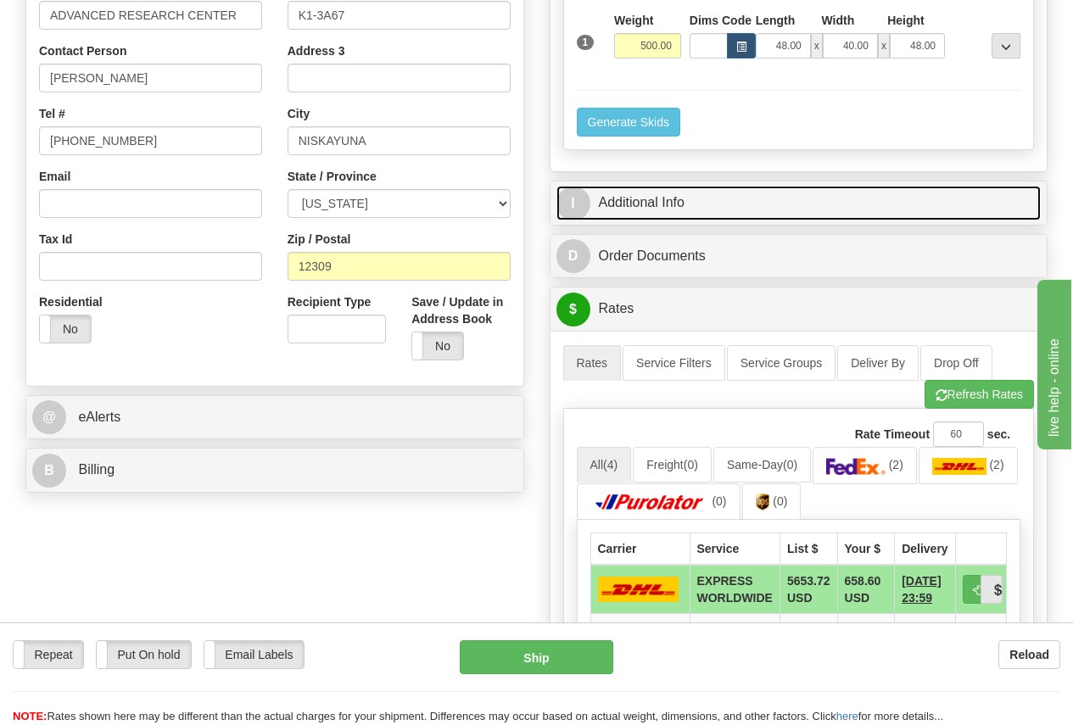
click at [672, 198] on link "I Additional Info" at bounding box center [799, 203] width 485 height 35
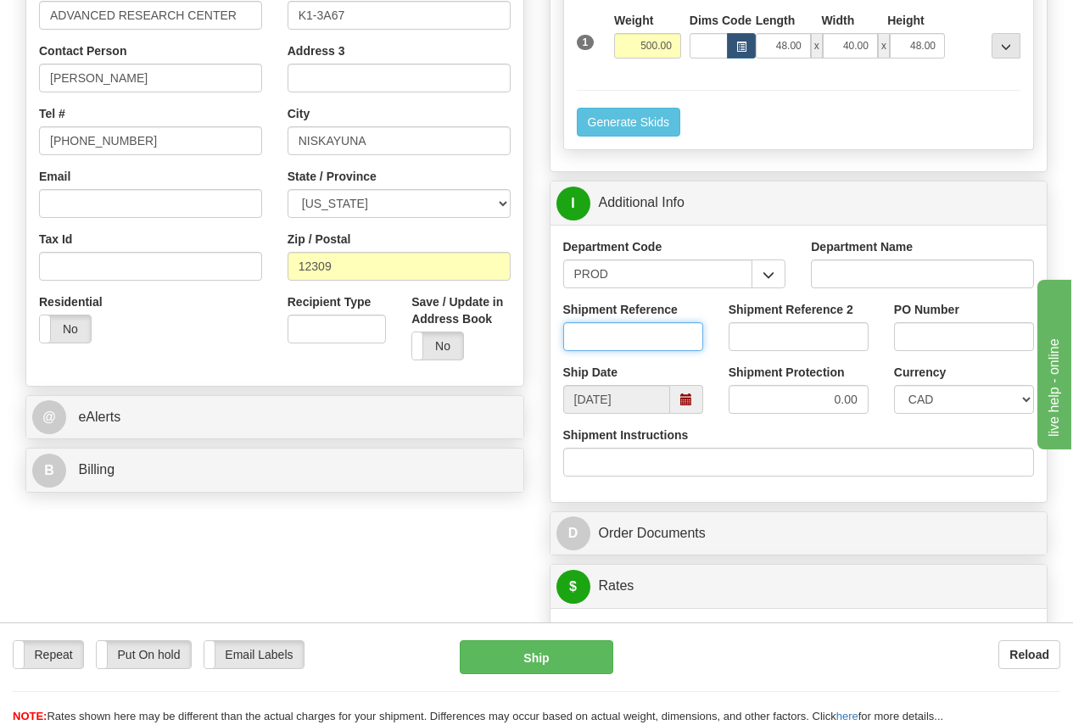
click at [604, 334] on input "Shipment Reference" at bounding box center [633, 336] width 140 height 29
type input "[PERSON_NAME]"
click at [972, 399] on select "CAD USD EUR ZAR [PERSON_NAME] ARN AUD AUS AWG BBD BFR BGN BHD BMD BND BRC BRL C…" at bounding box center [964, 399] width 140 height 29
select select "1"
click at [894, 385] on select "CAD USD EUR ZAR [PERSON_NAME] ARN AUD AUS AWG BBD BFR BGN BHD BMD BND BRC BRL C…" at bounding box center [964, 399] width 140 height 29
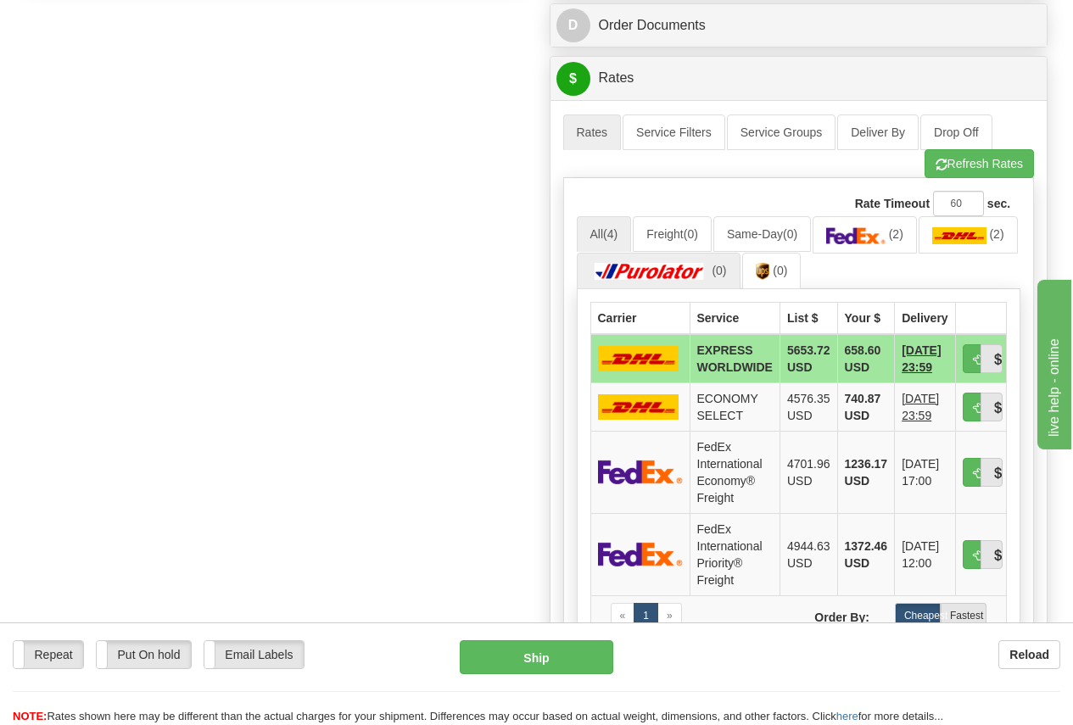
scroll to position [933, 0]
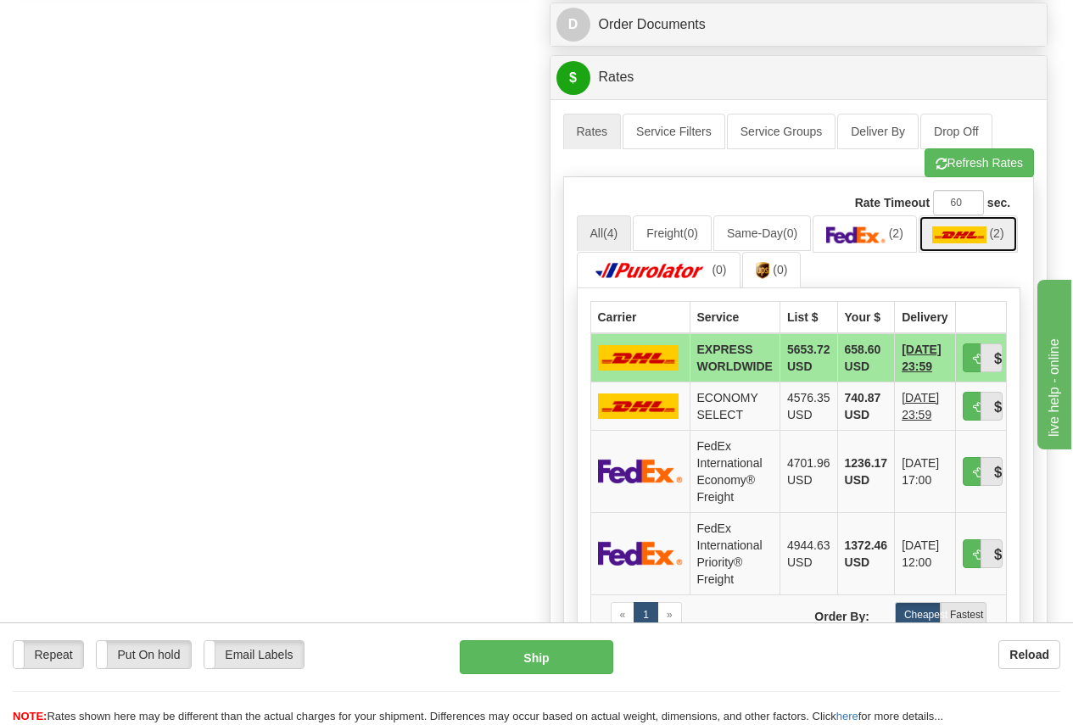
click at [932, 243] on img at bounding box center [959, 235] width 54 height 17
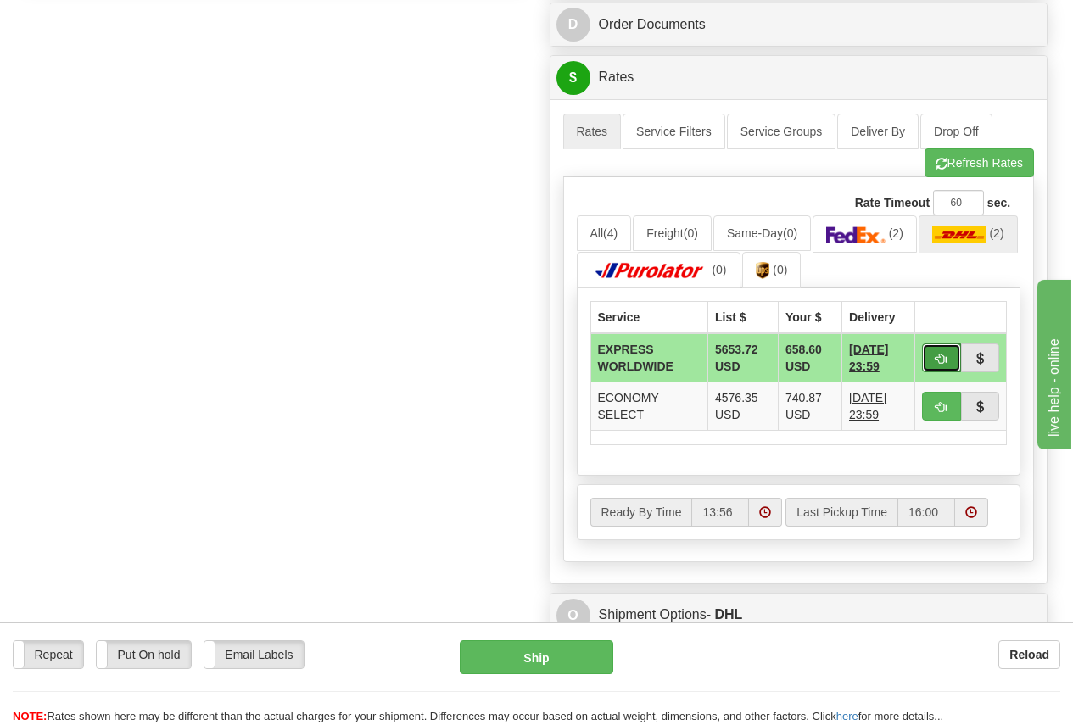
click at [944, 361] on span "button" at bounding box center [942, 359] width 12 height 11
type input "P"
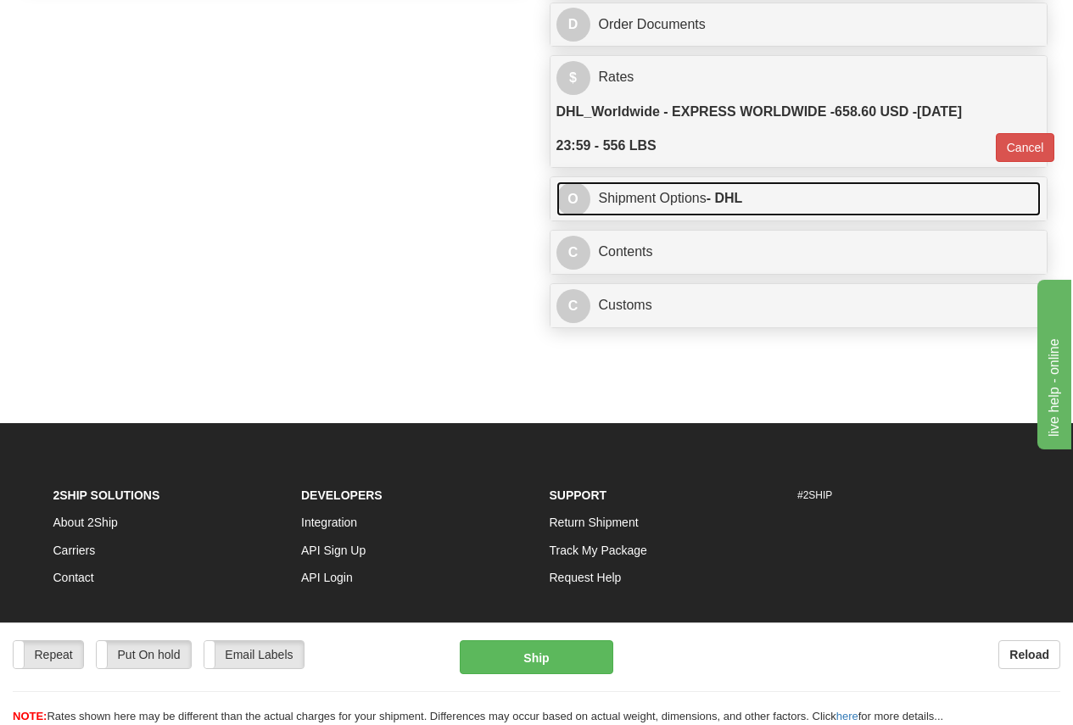
click at [798, 199] on link "O Shipment Options - DHL" at bounding box center [799, 199] width 485 height 35
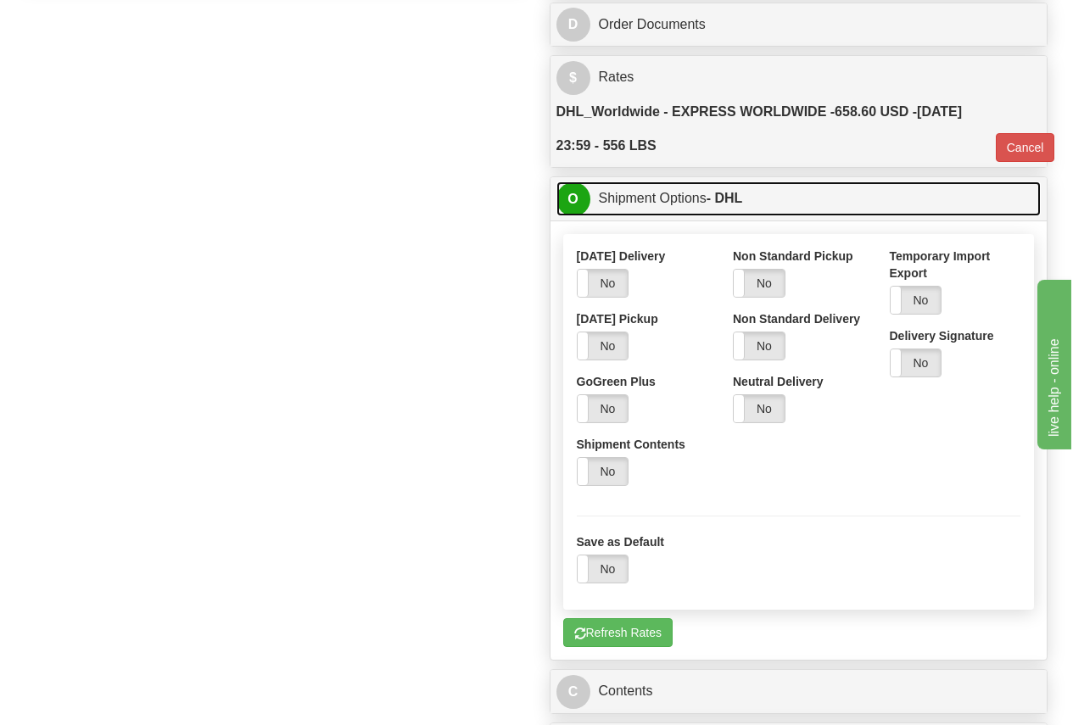
click at [758, 191] on link "O Shipment Options - DHL" at bounding box center [799, 199] width 485 height 35
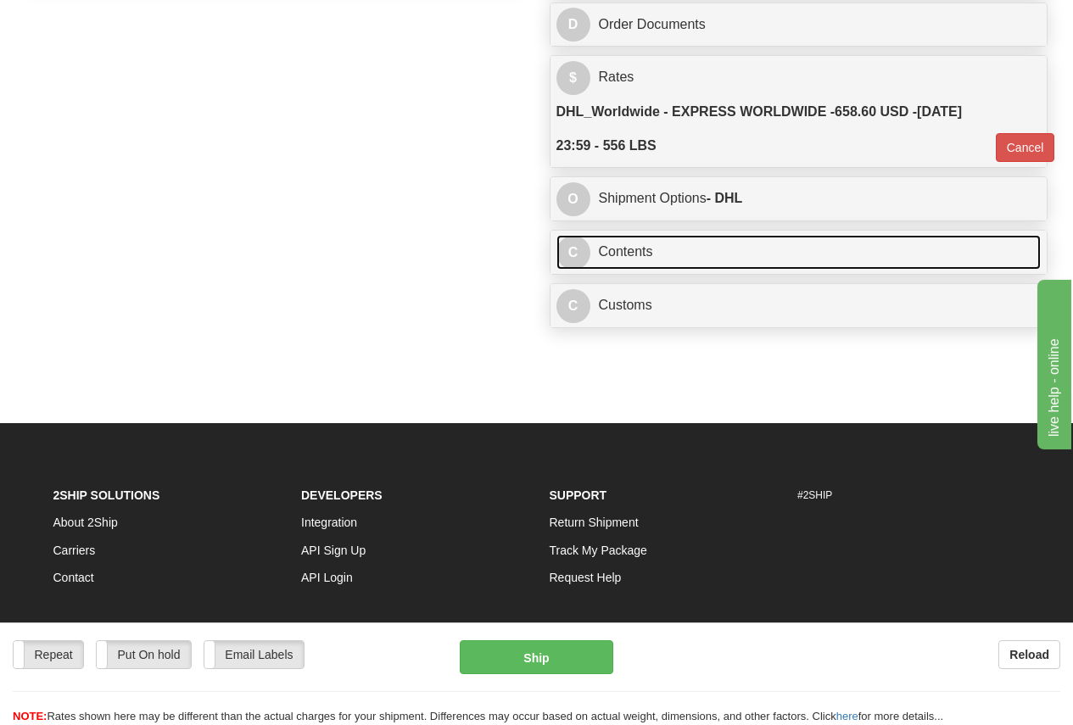
click at [687, 253] on link "C Contents" at bounding box center [799, 252] width 485 height 35
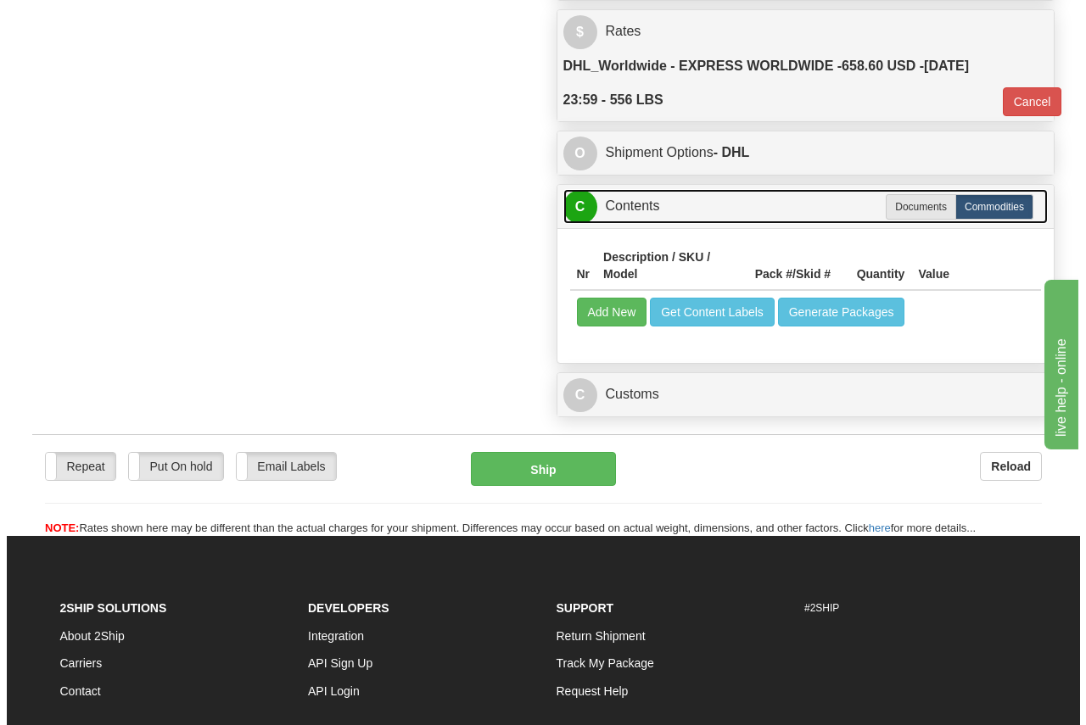
scroll to position [1018, 0]
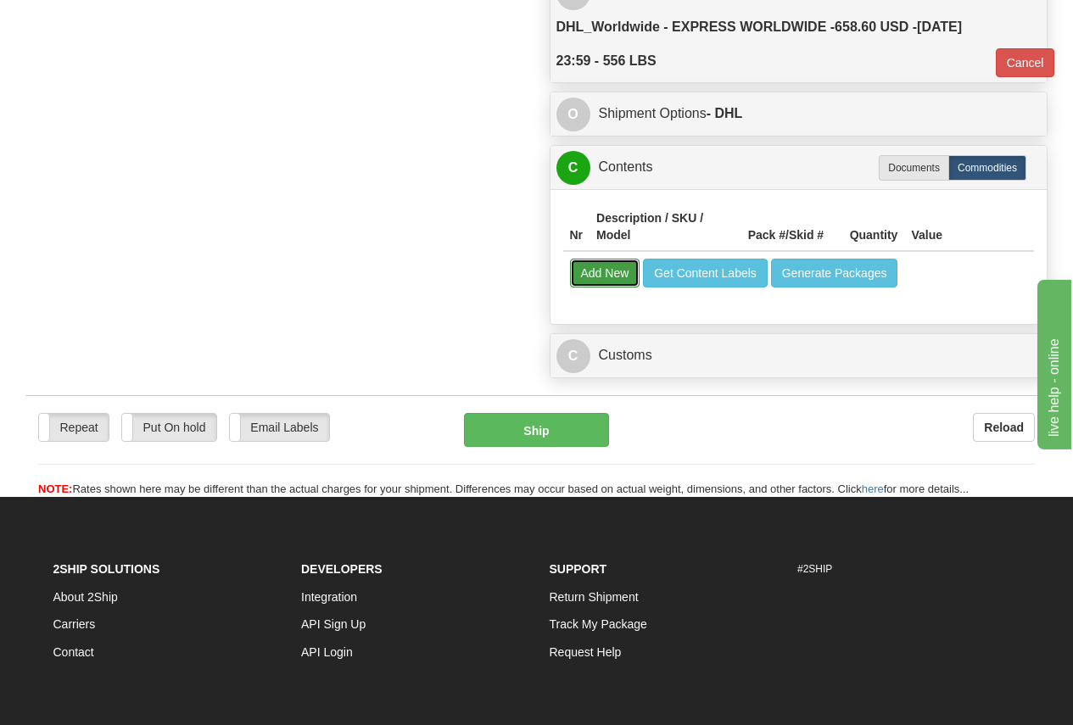
click at [618, 271] on button "Add New" at bounding box center [605, 273] width 70 height 29
